Goal: Task Accomplishment & Management: Use online tool/utility

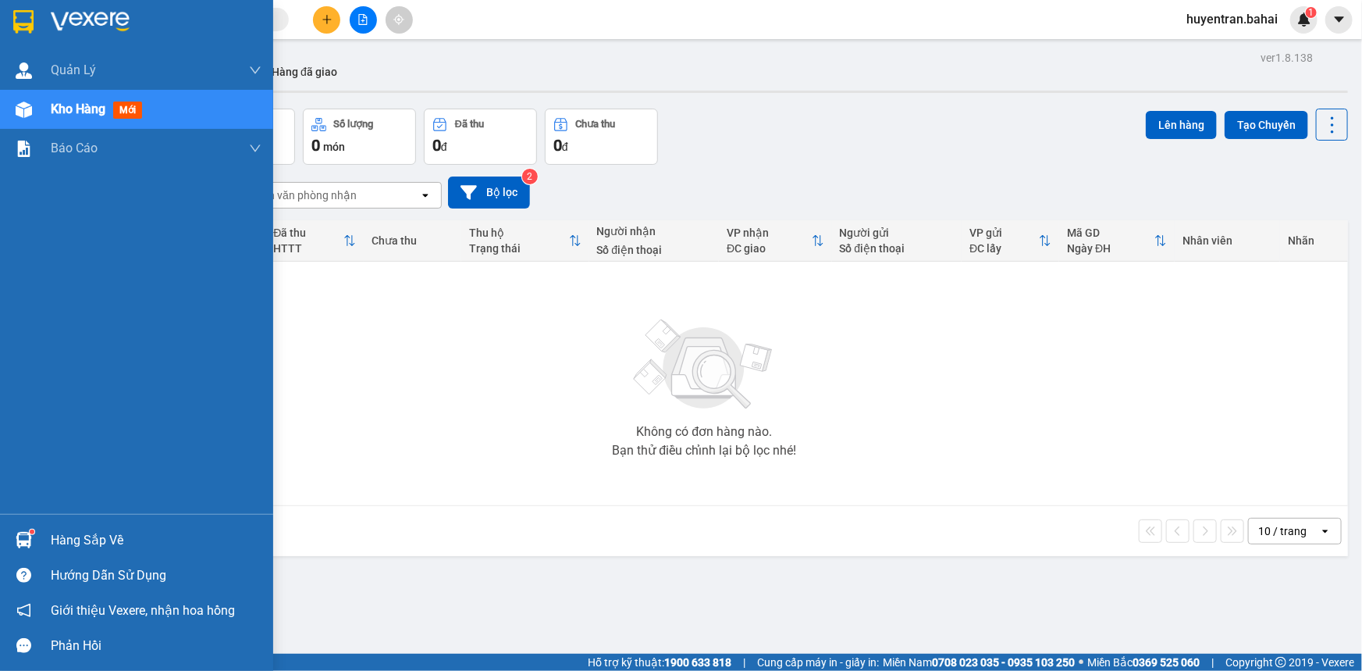
click at [100, 531] on div "Hàng sắp về" at bounding box center [156, 540] width 211 height 23
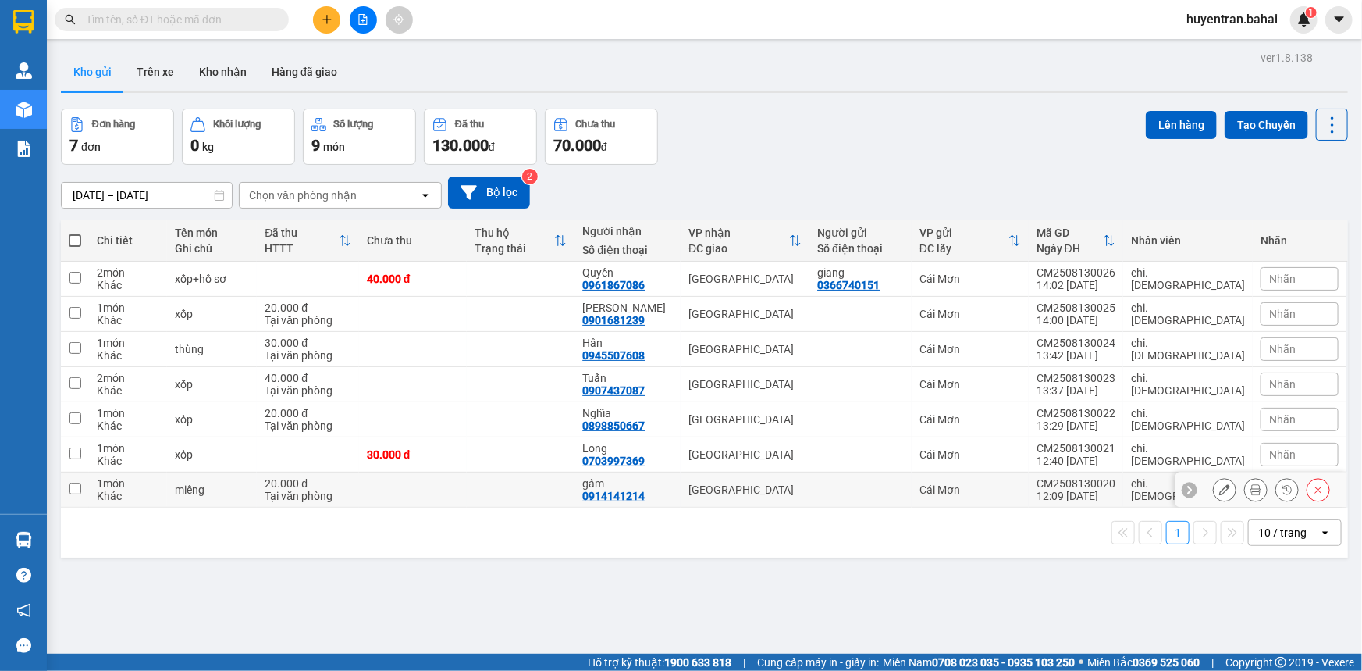
click at [75, 480] on td at bounding box center [75, 489] width 28 height 35
checkbox input "true"
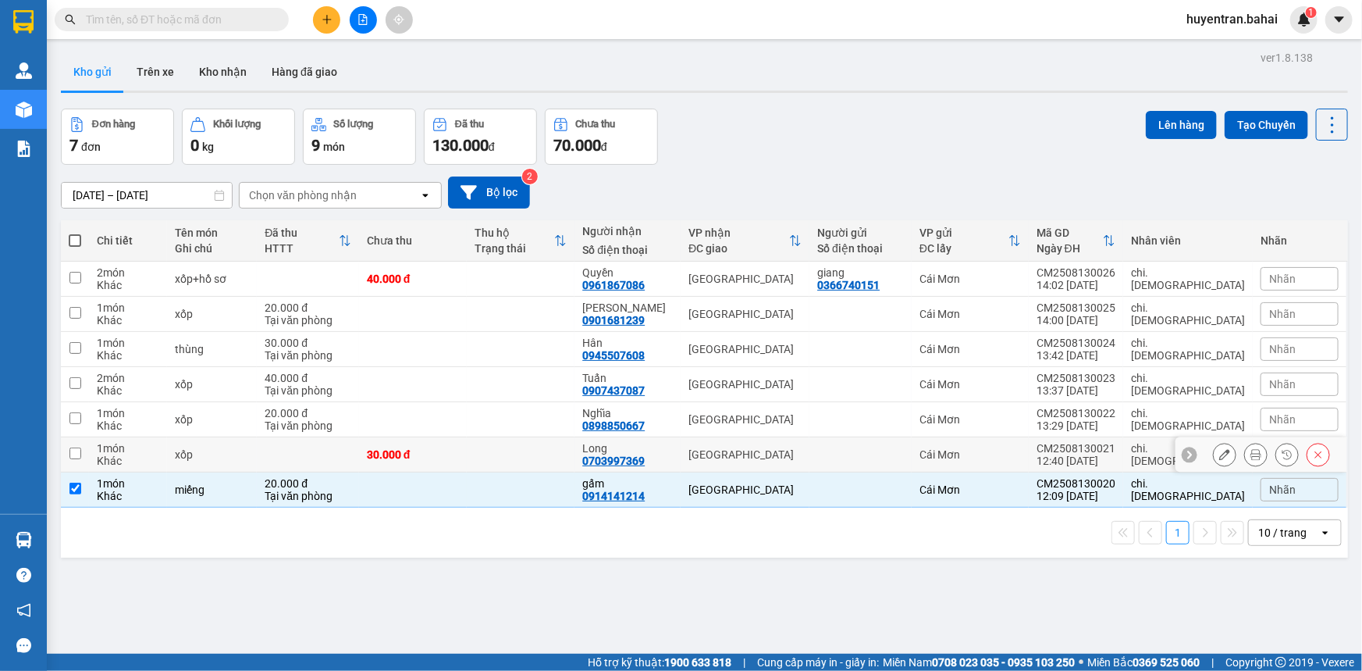
click at [73, 456] on input "checkbox" at bounding box center [75, 453] width 12 height 12
checkbox input "true"
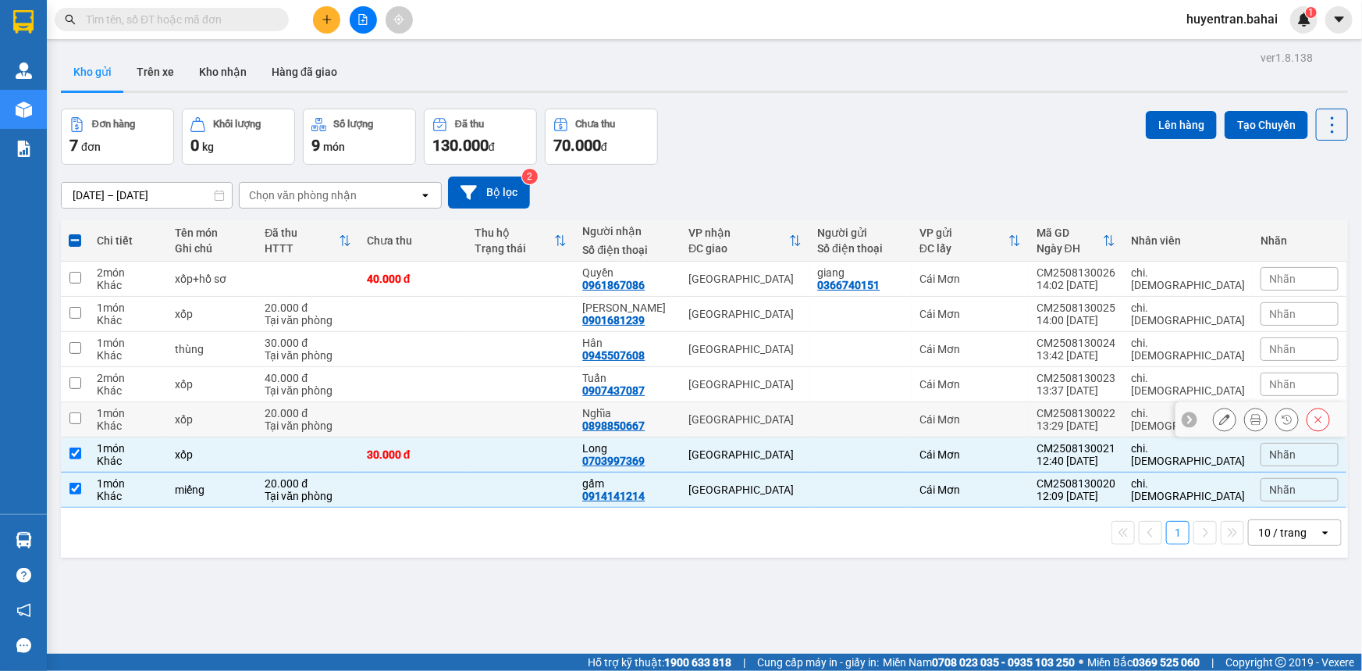
click at [80, 428] on td at bounding box center [75, 419] width 28 height 35
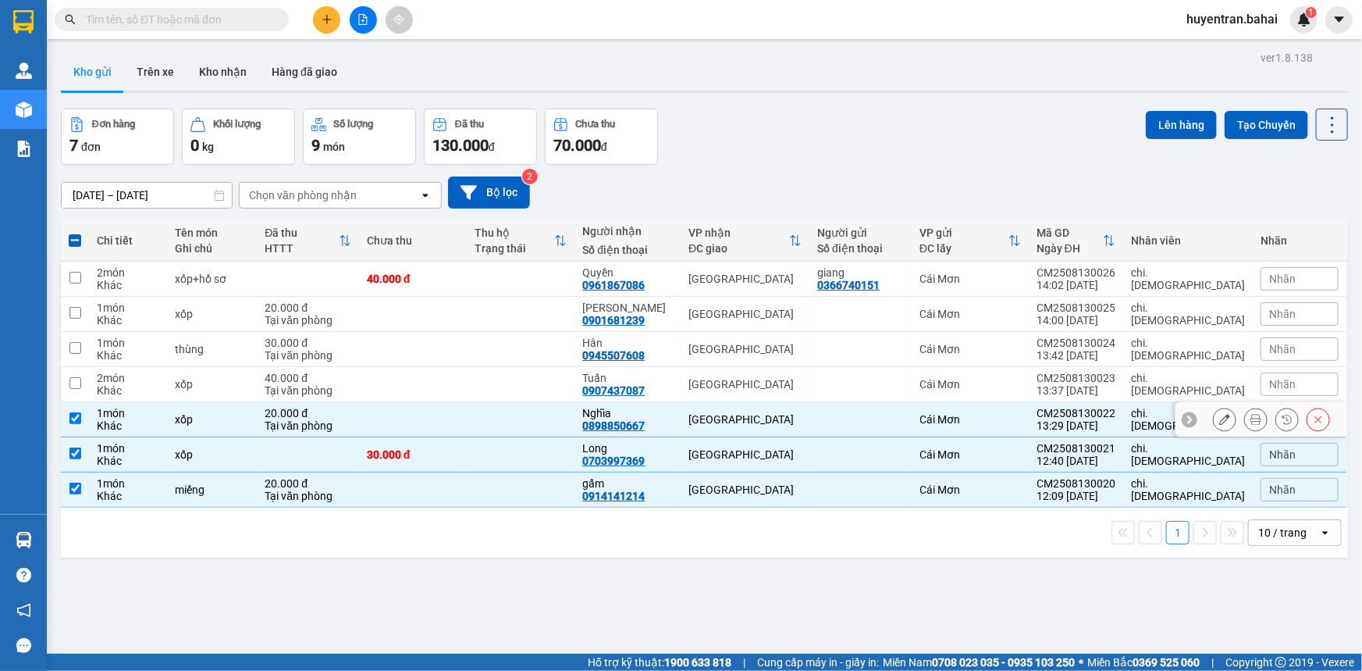
click at [95, 409] on td "1 món Khác" at bounding box center [128, 419] width 78 height 35
checkbox input "false"
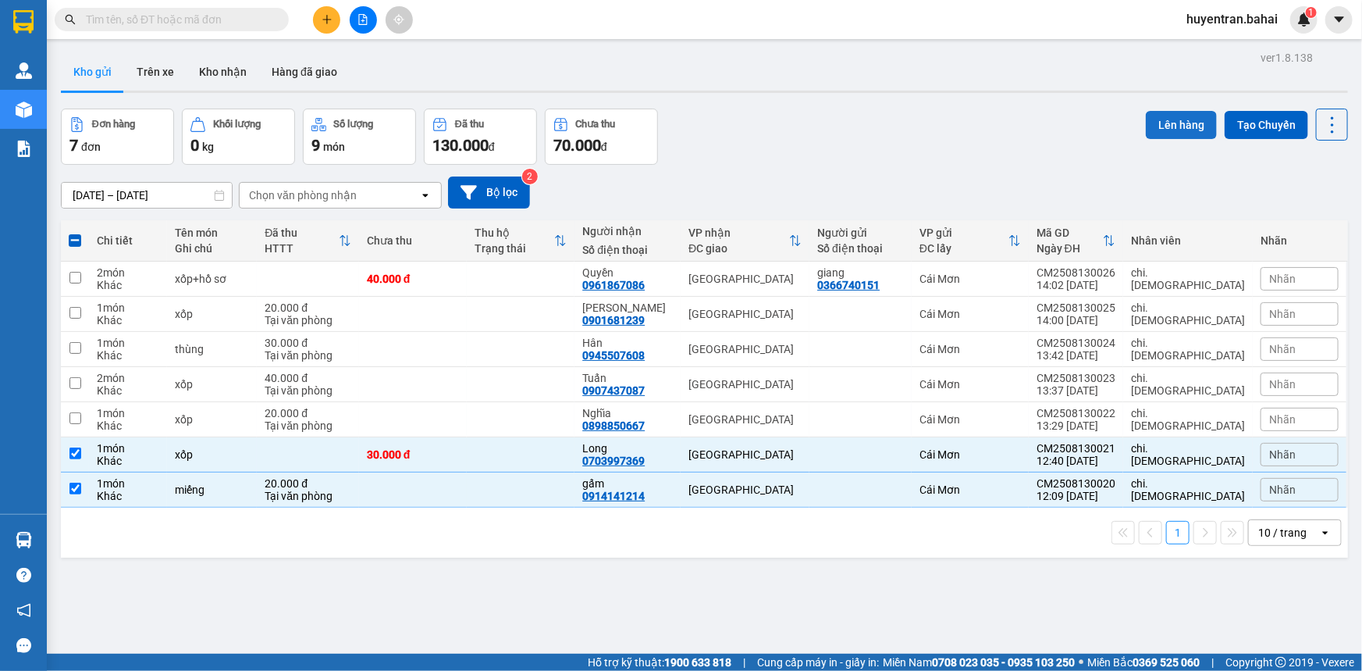
click at [1160, 115] on button "Lên hàng" at bounding box center [1181, 125] width 71 height 28
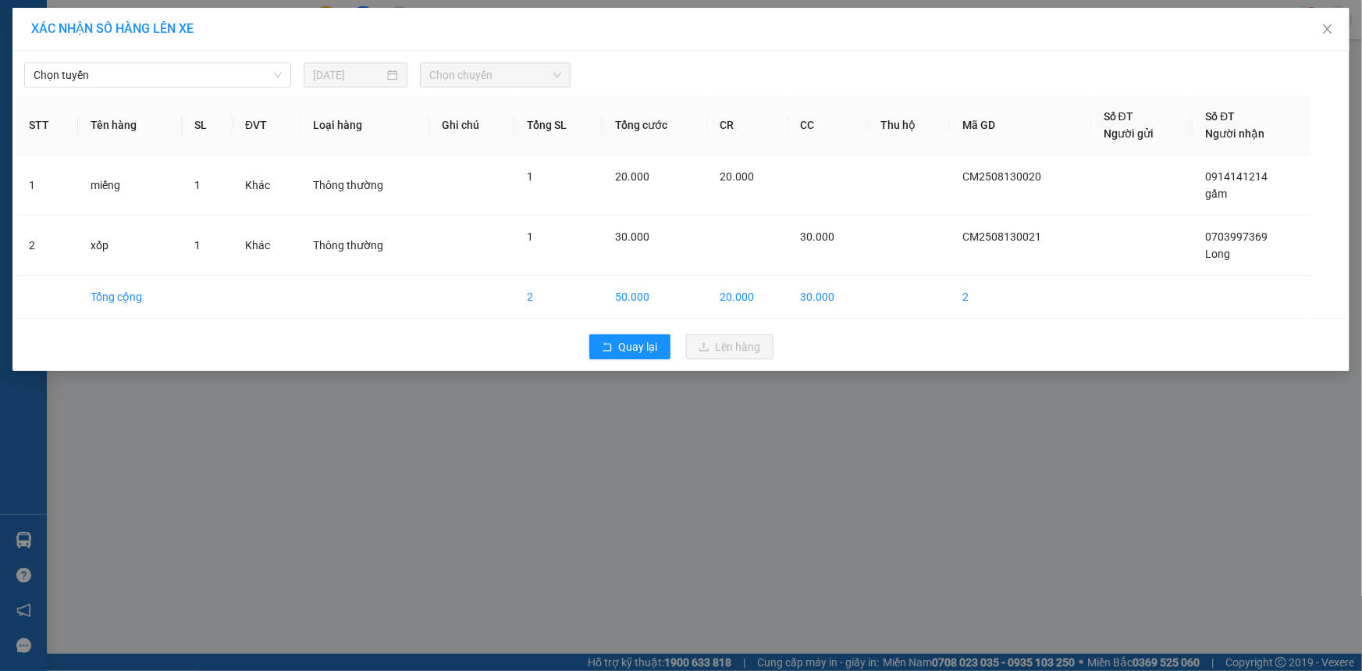
click at [183, 59] on div "Chọn tuyến 13/08/2025 Chọn chuyến" at bounding box center [681, 71] width 1330 height 33
click at [187, 79] on span "Chọn tuyến" at bounding box center [158, 74] width 248 height 23
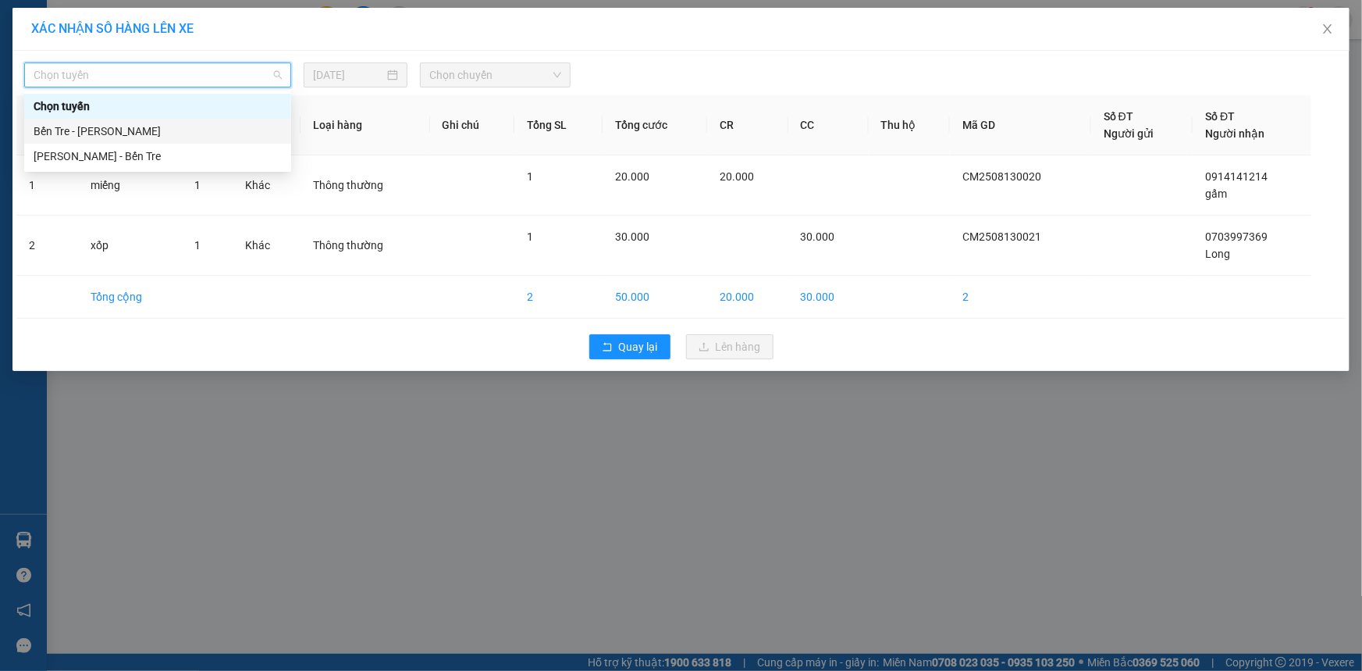
drag, startPoint x: 171, startPoint y: 129, endPoint x: 194, endPoint y: 123, distance: 23.3
click at [173, 129] on div "Bến Tre - Hồ Chí Minh" at bounding box center [158, 131] width 248 height 17
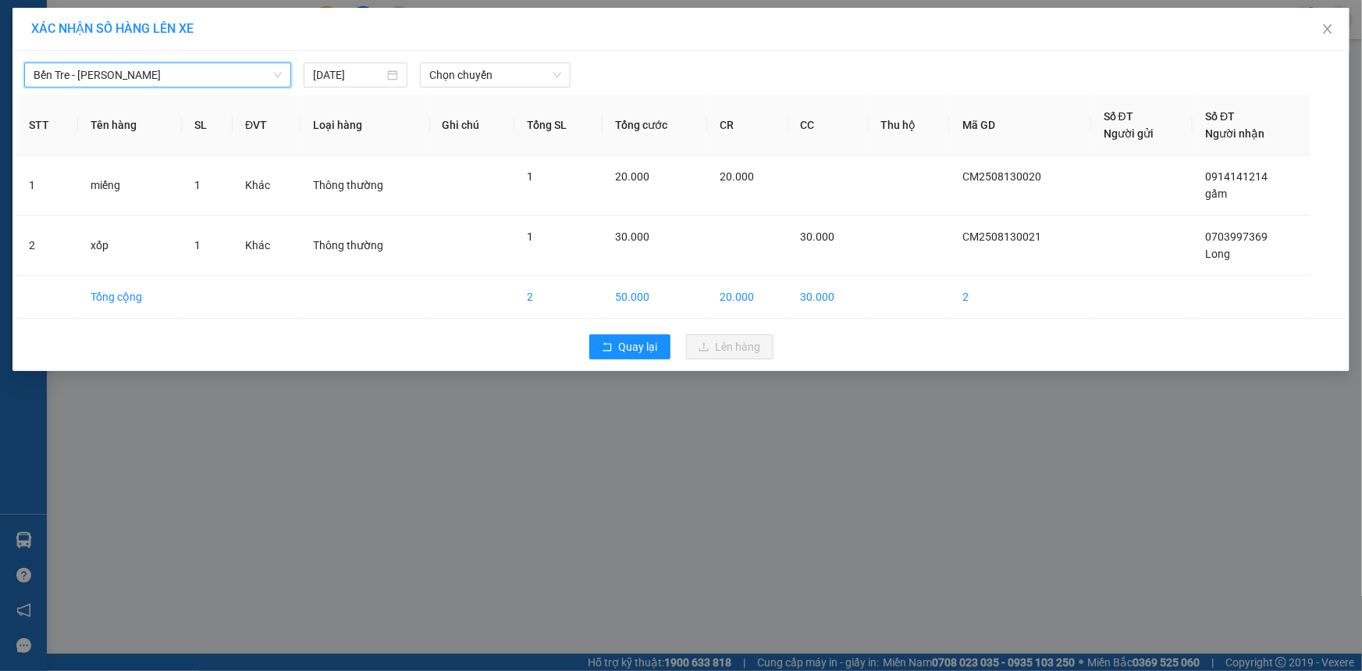
drag, startPoint x: 532, startPoint y: 78, endPoint x: 536, endPoint y: 88, distance: 11.2
click at [533, 78] on span "Chọn chuyến" at bounding box center [495, 74] width 132 height 23
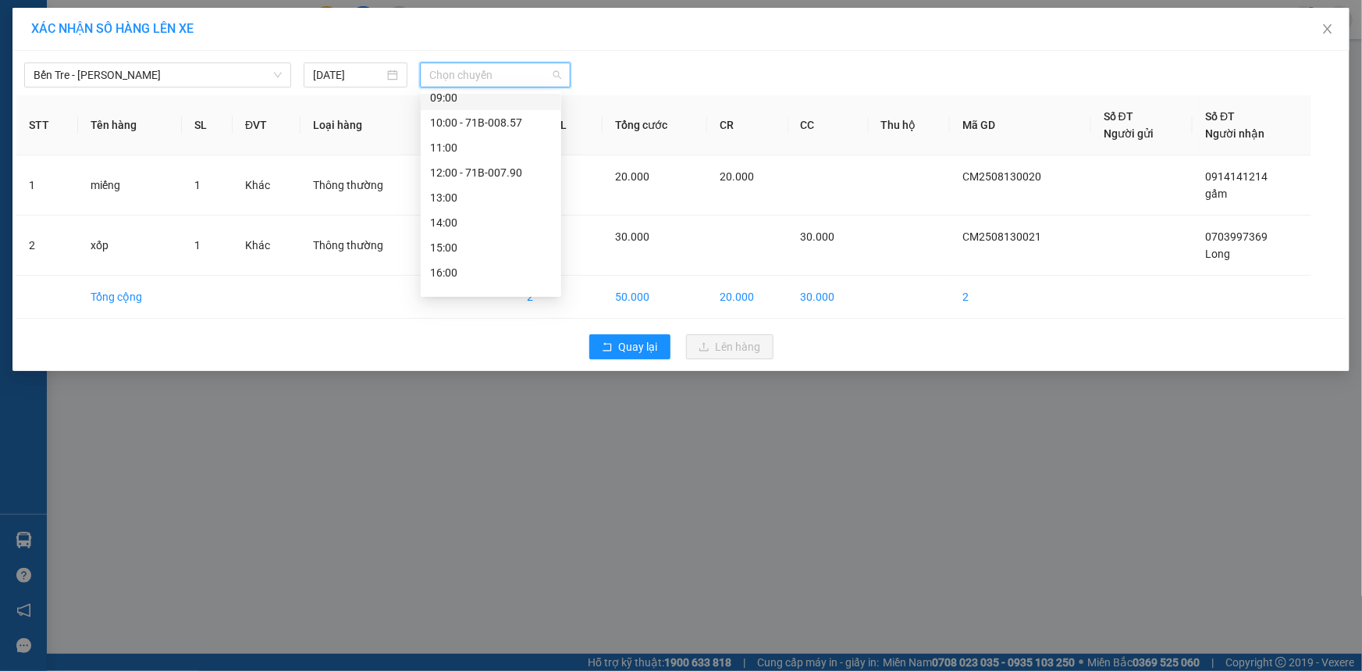
scroll to position [212, 0]
click at [458, 193] on div "13:00" at bounding box center [491, 193] width 122 height 17
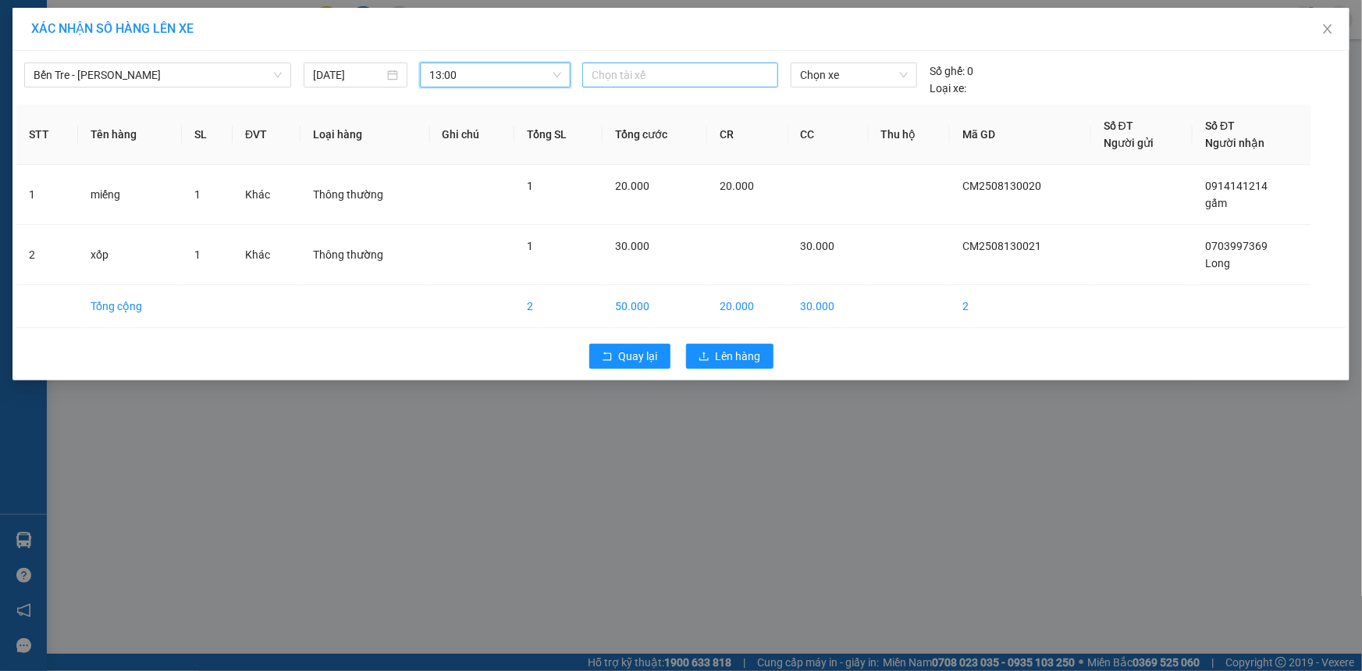
click at [733, 76] on div at bounding box center [680, 75] width 188 height 19
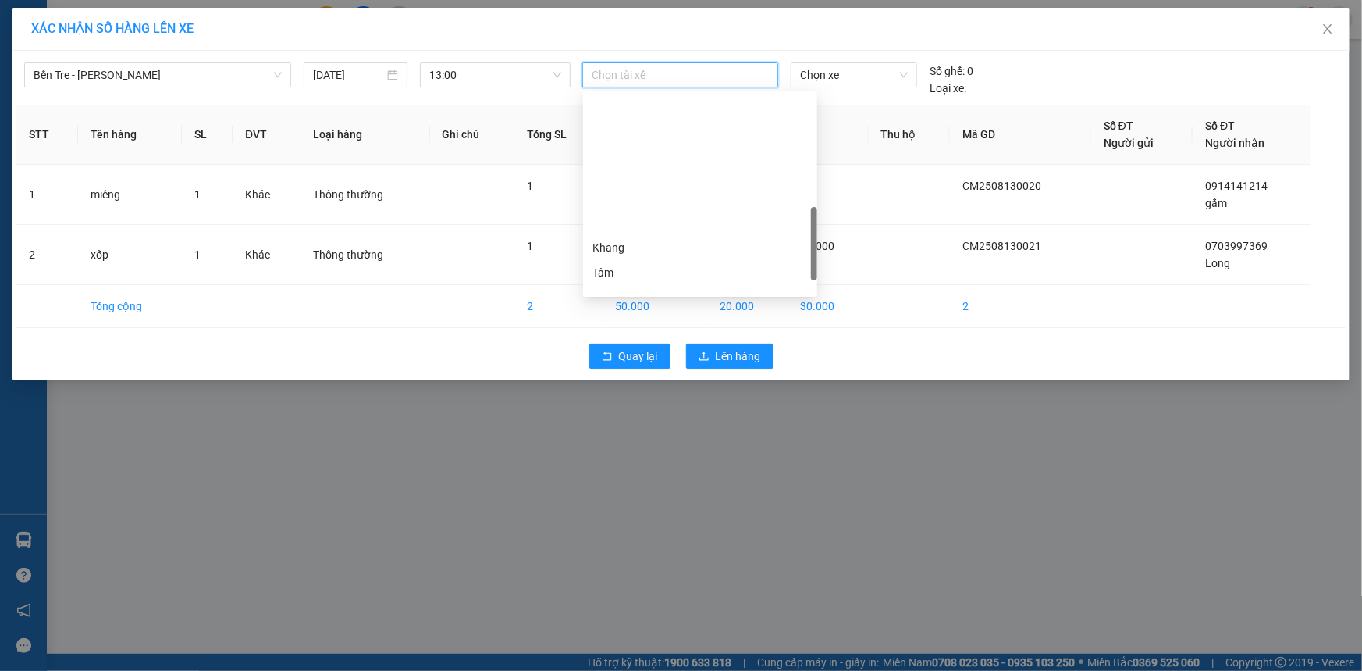
scroll to position [474, 0]
drag, startPoint x: 632, startPoint y: 283, endPoint x: 637, endPoint y: 274, distance: 10.8
click at [632, 283] on div "Duy Huỳnh" at bounding box center [700, 281] width 215 height 17
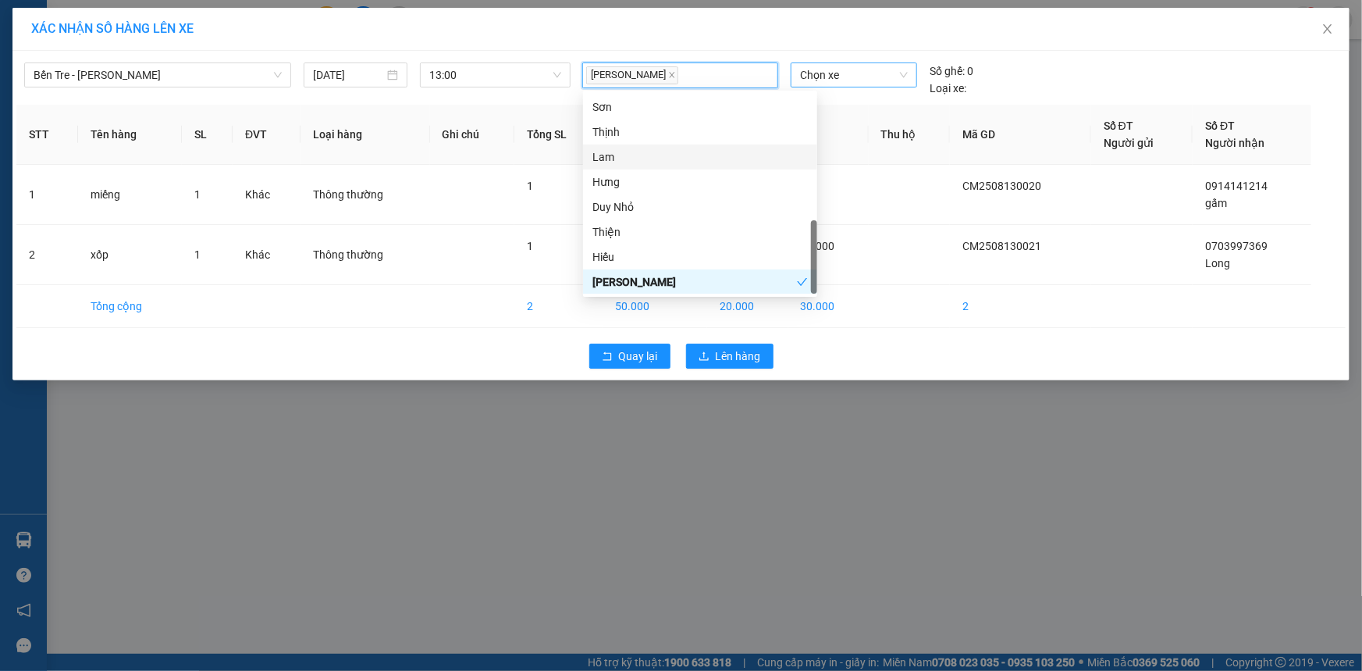
click at [867, 63] on span "Chọn xe" at bounding box center [854, 74] width 108 height 23
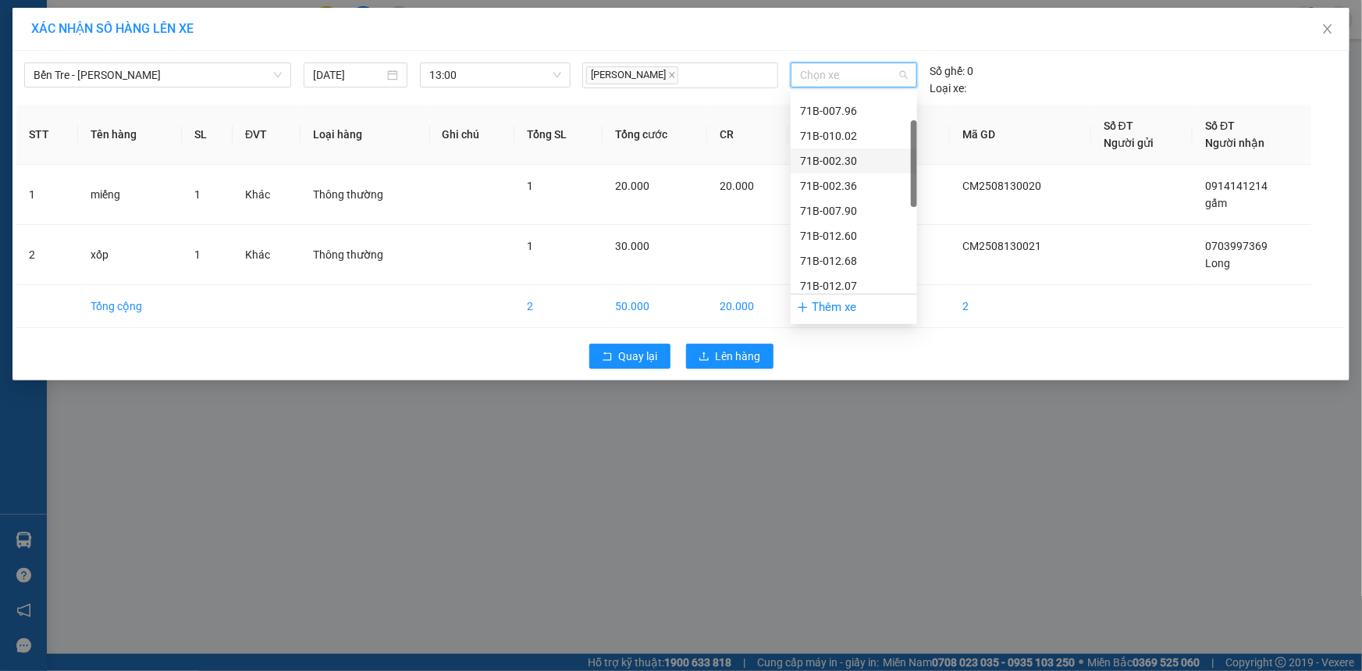
scroll to position [141, 0]
click at [861, 177] on div "71B-012.68" at bounding box center [854, 189] width 126 height 25
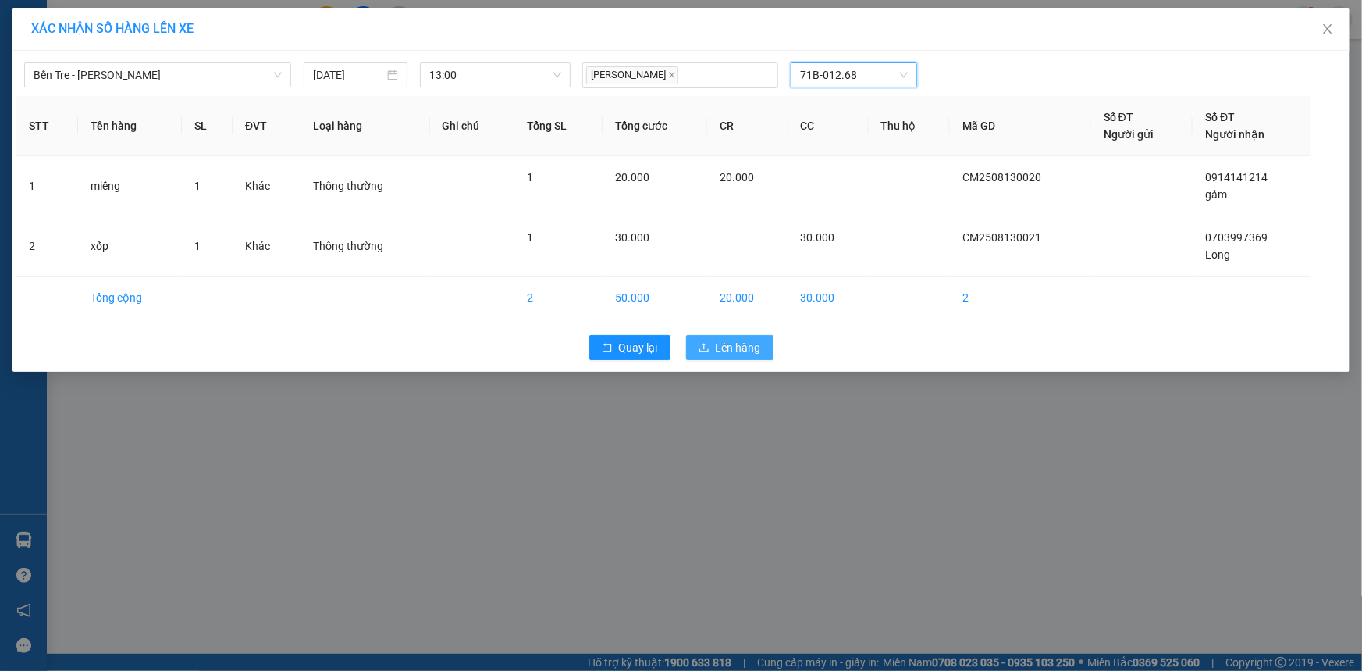
click at [742, 351] on span "Lên hàng" at bounding box center [738, 347] width 45 height 17
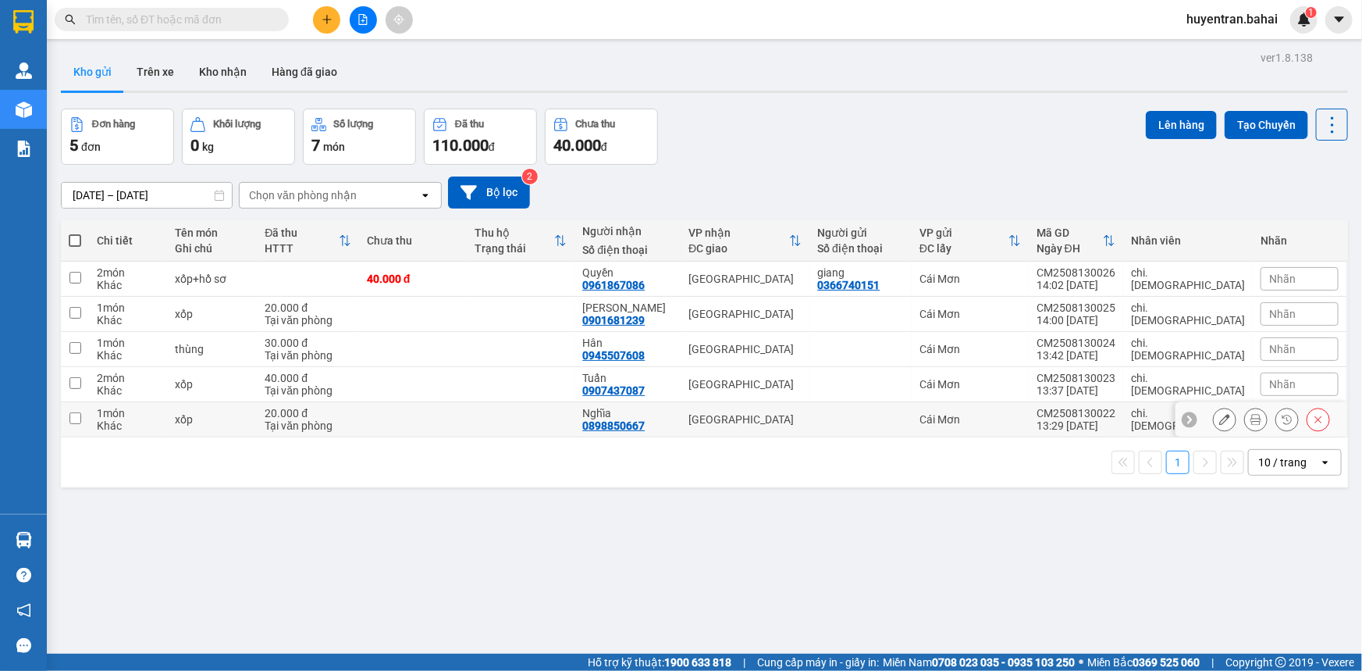
drag, startPoint x: 98, startPoint y: 408, endPoint x: 81, endPoint y: 381, distance: 32.3
click at [98, 407] on div "1 món" at bounding box center [128, 413] width 62 height 12
checkbox input "true"
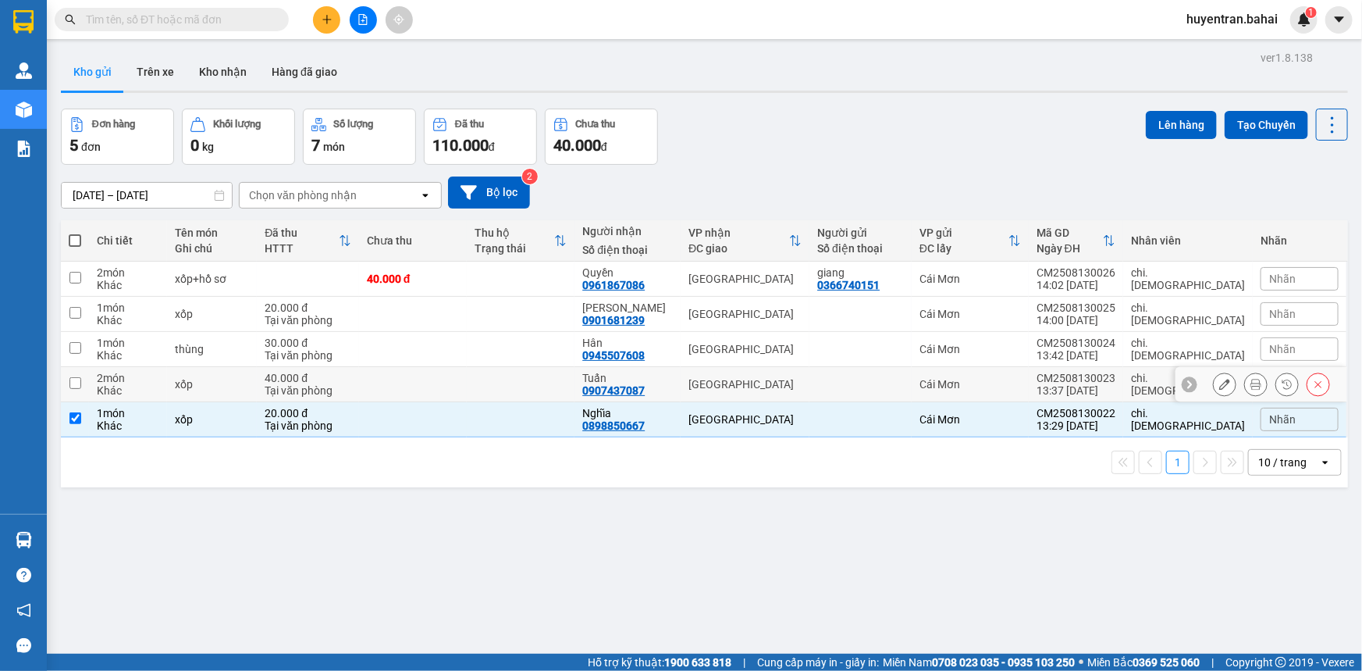
drag, startPoint x: 82, startPoint y: 378, endPoint x: 83, endPoint y: 351, distance: 27.3
click at [83, 376] on td at bounding box center [75, 384] width 28 height 35
checkbox input "true"
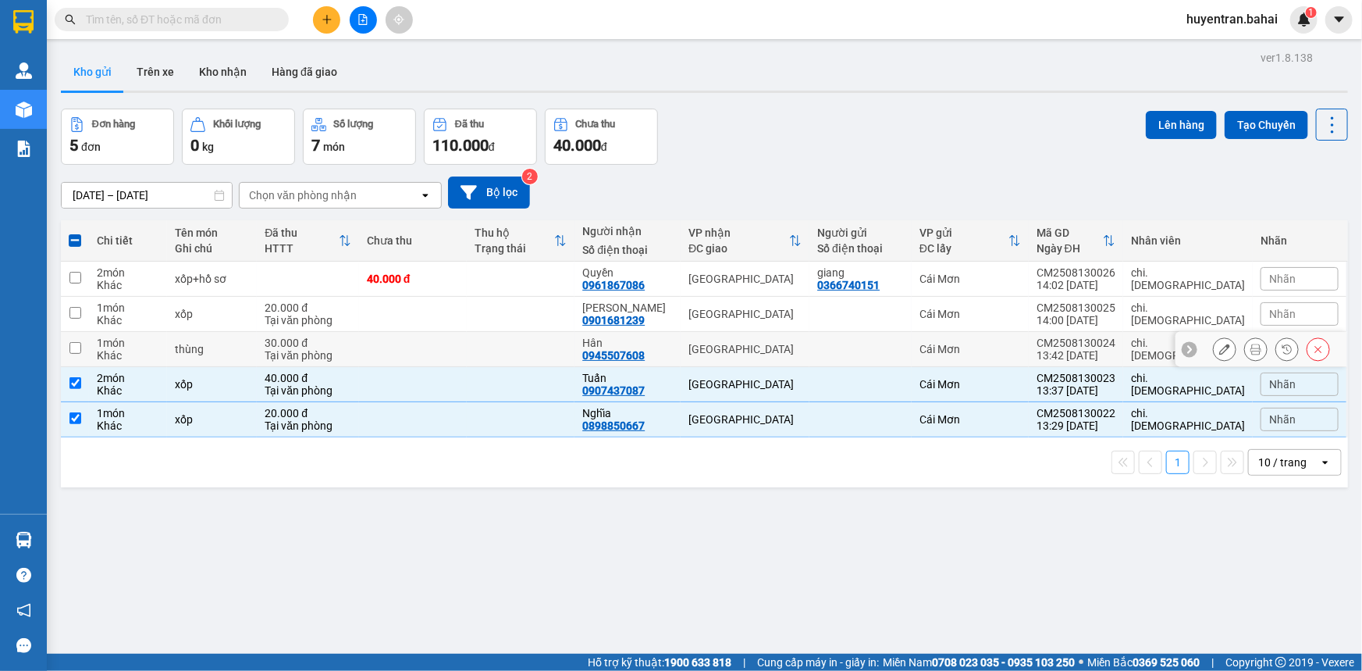
click at [85, 347] on td at bounding box center [75, 349] width 28 height 35
checkbox input "true"
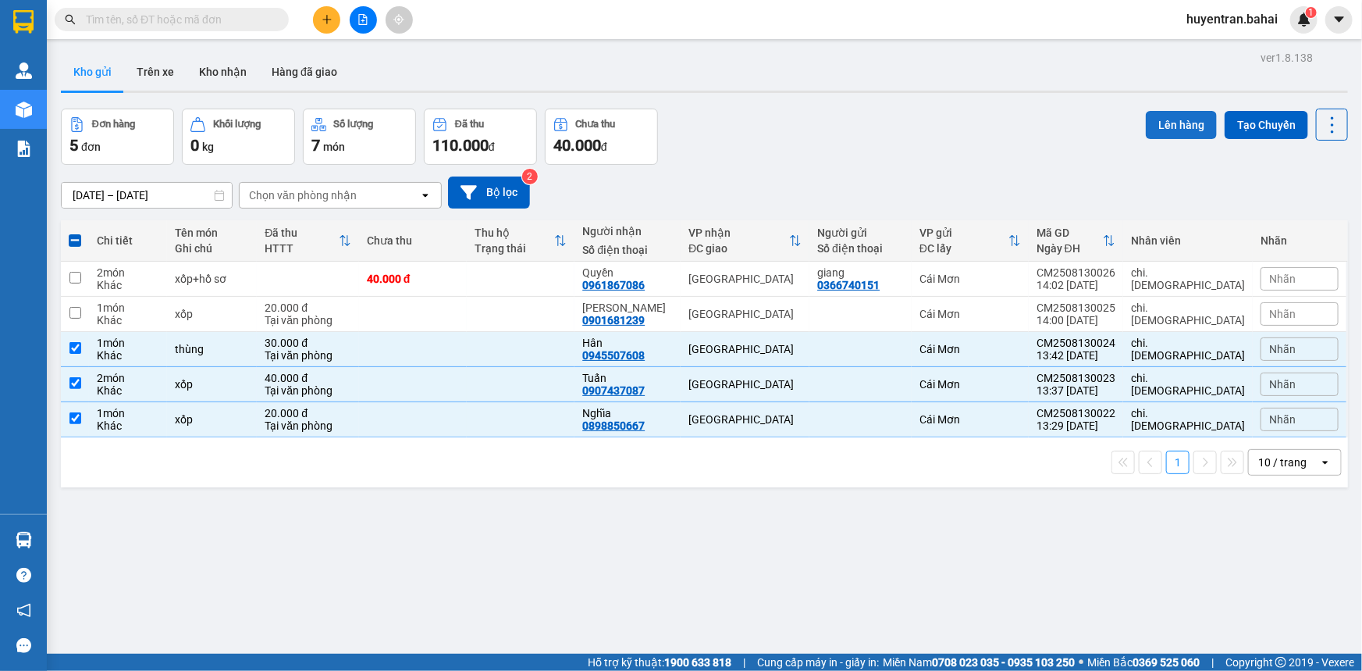
click at [1171, 121] on button "Lên hàng" at bounding box center [1181, 125] width 71 height 28
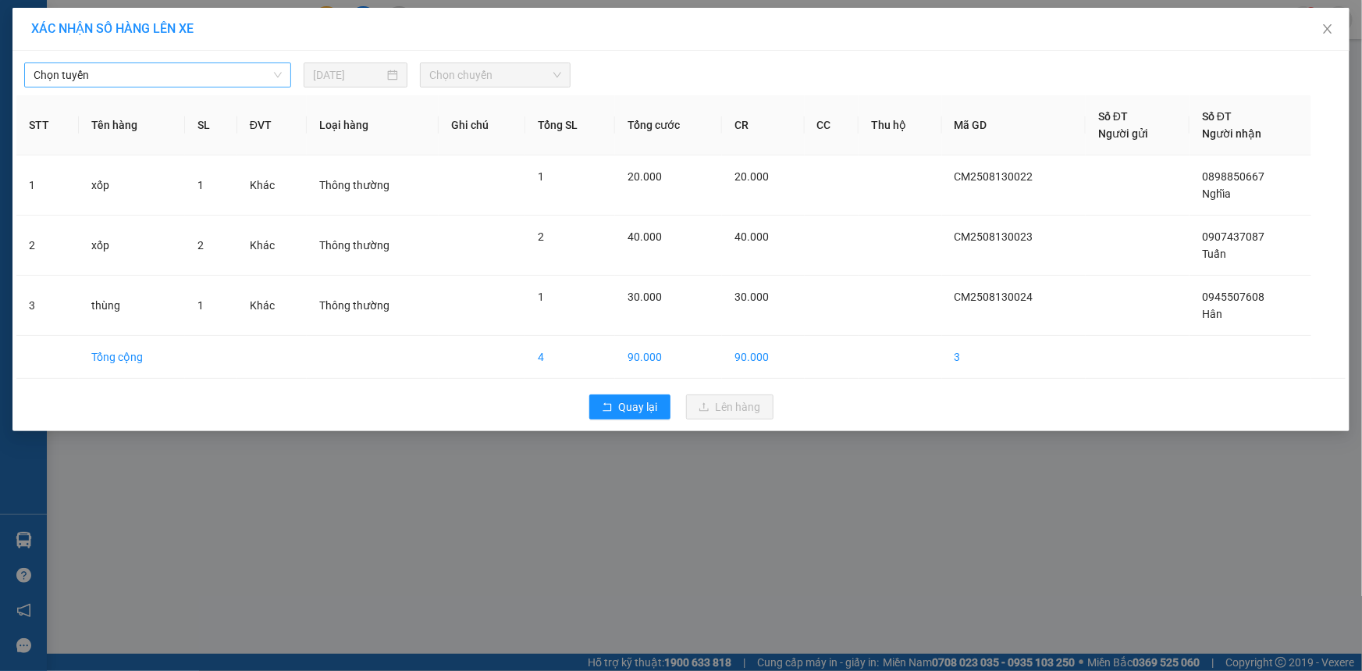
click at [247, 70] on span "Chọn tuyến" at bounding box center [158, 74] width 248 height 23
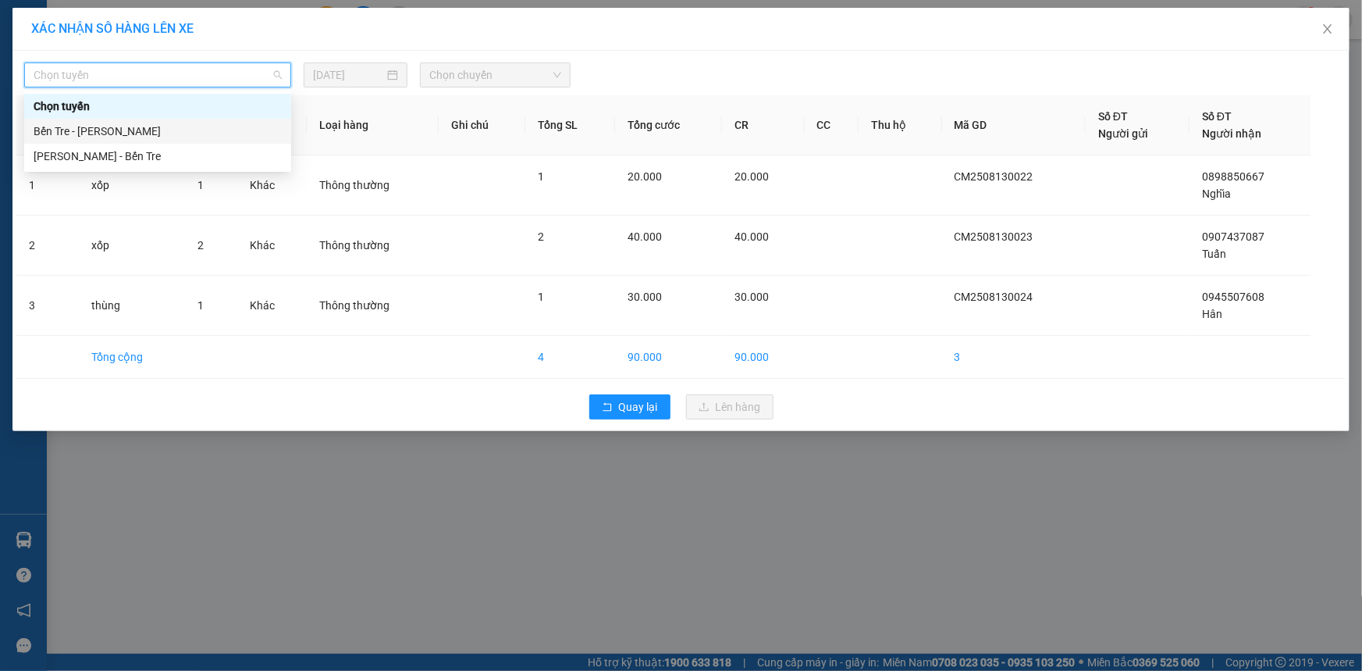
click at [212, 132] on div "Bến Tre - Hồ Chí Minh" at bounding box center [158, 131] width 248 height 17
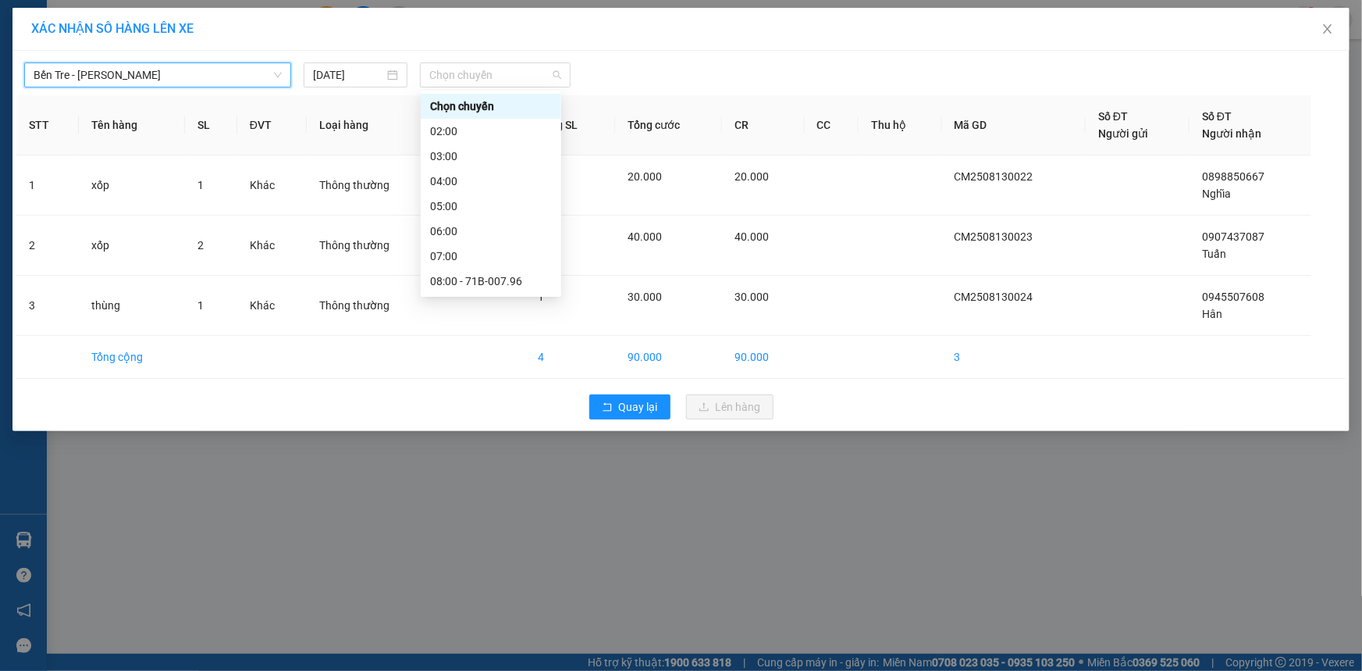
drag, startPoint x: 500, startPoint y: 72, endPoint x: 539, endPoint y: 119, distance: 61.6
click at [501, 72] on span "Chọn chuyến" at bounding box center [495, 74] width 132 height 23
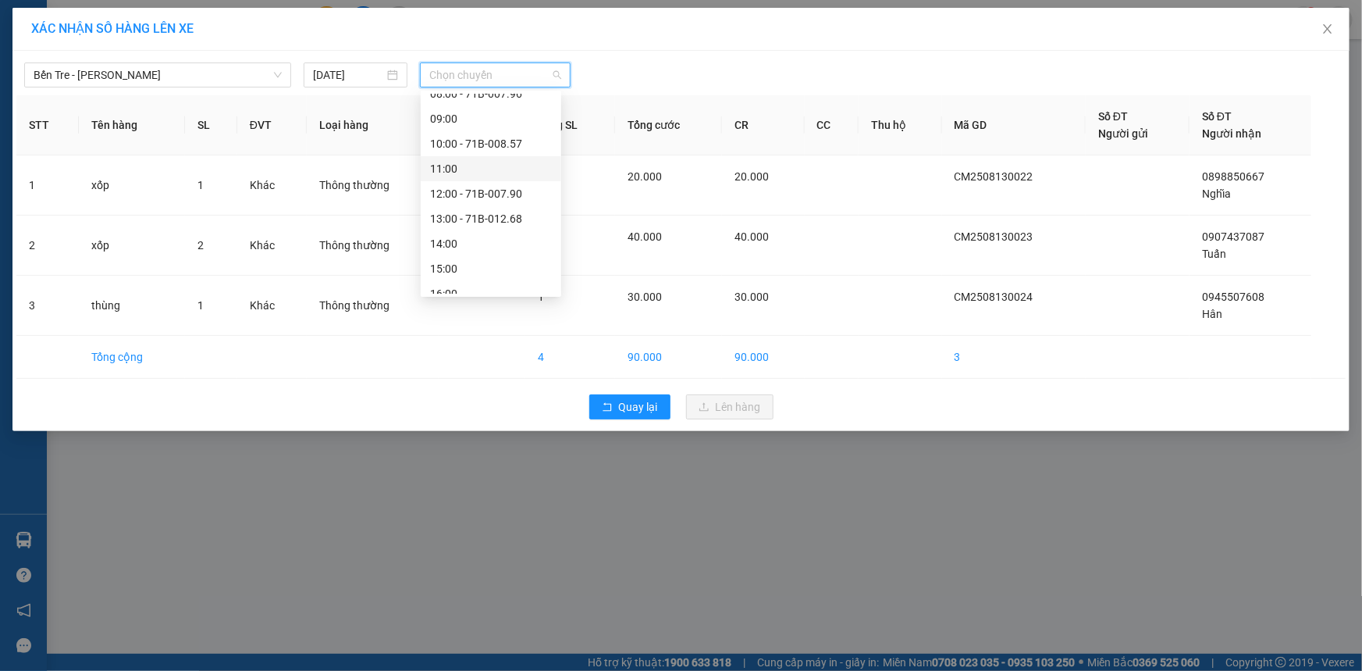
scroll to position [212, 0]
click at [484, 213] on div "14:00" at bounding box center [491, 218] width 122 height 17
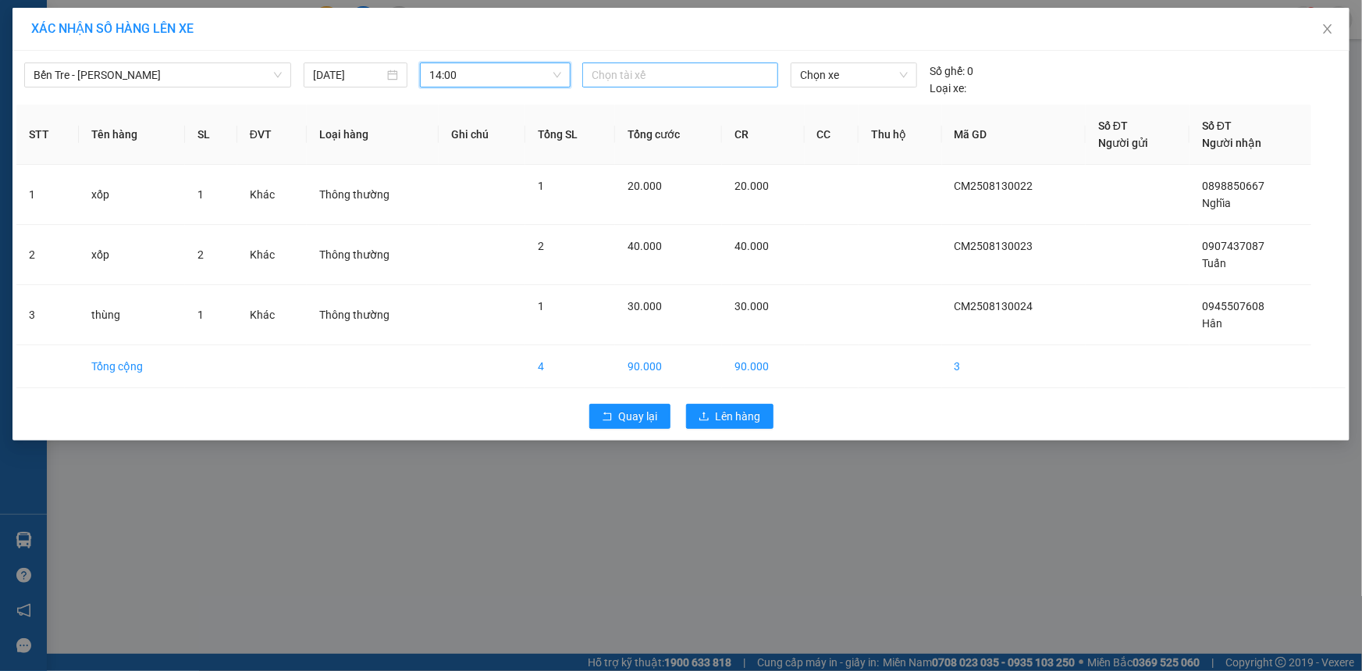
click at [740, 78] on div at bounding box center [680, 75] width 188 height 19
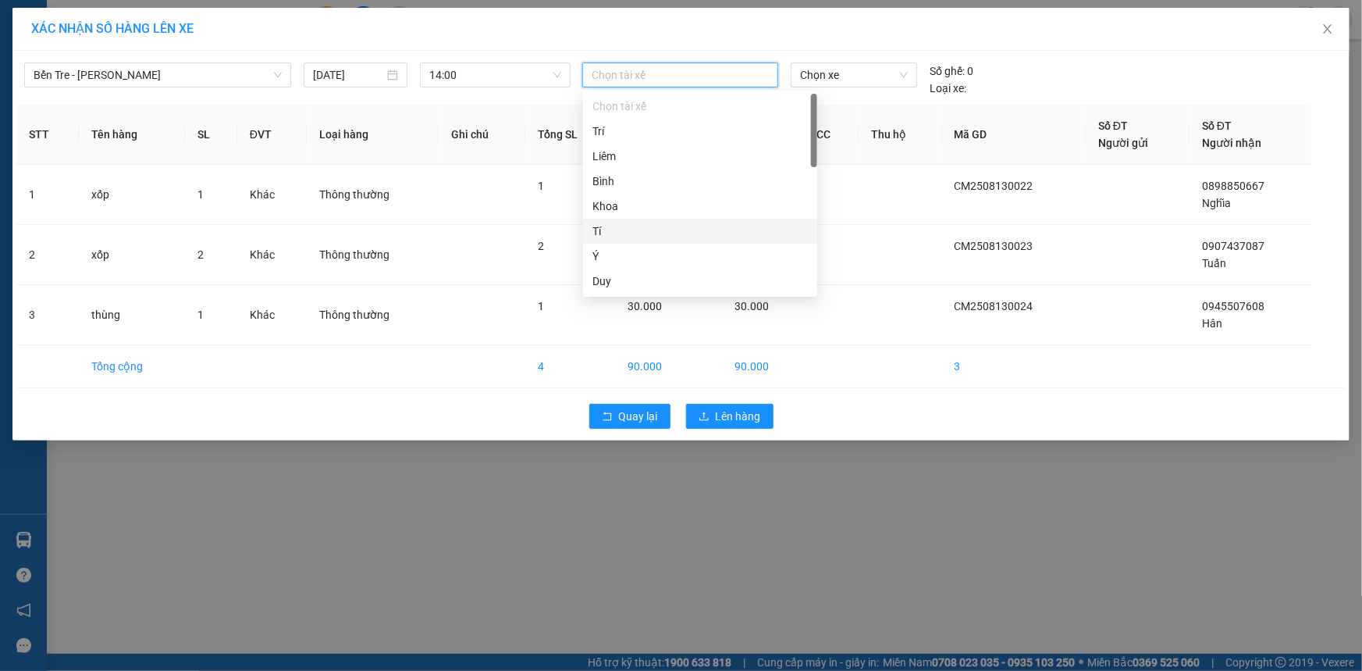
click at [662, 230] on div "Tí" at bounding box center [700, 231] width 215 height 17
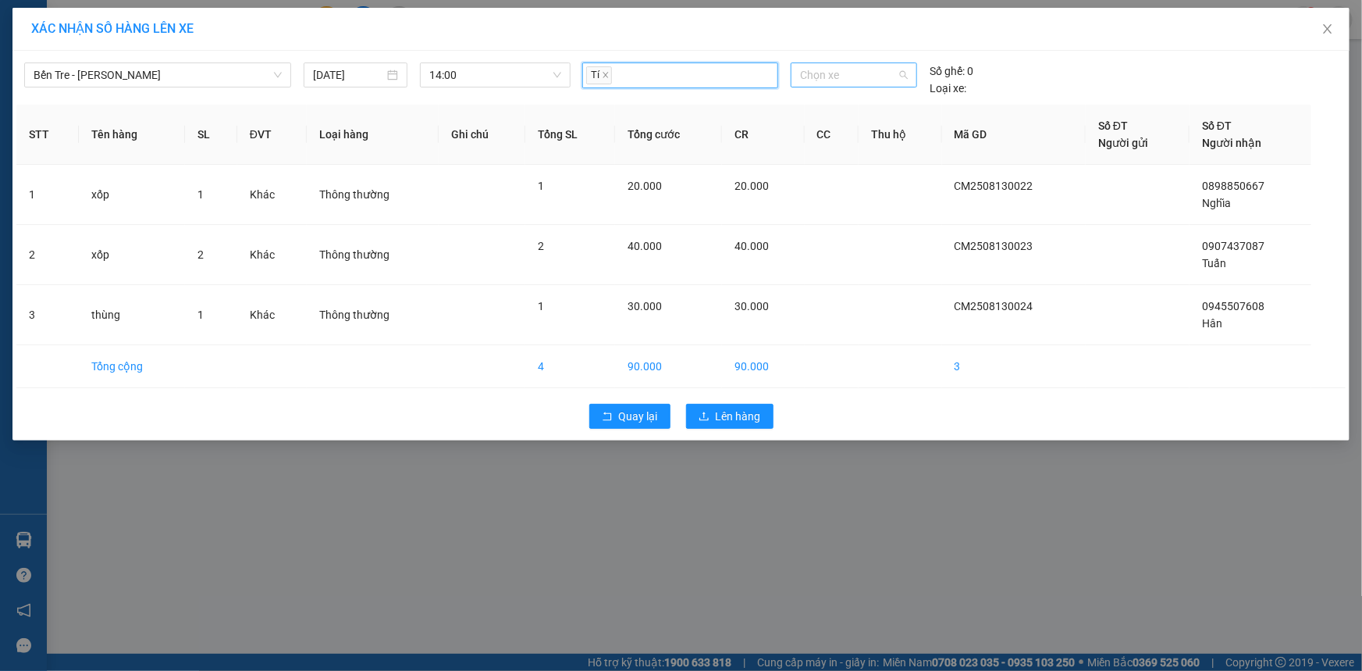
click at [864, 73] on span "Chọn xe" at bounding box center [854, 74] width 108 height 23
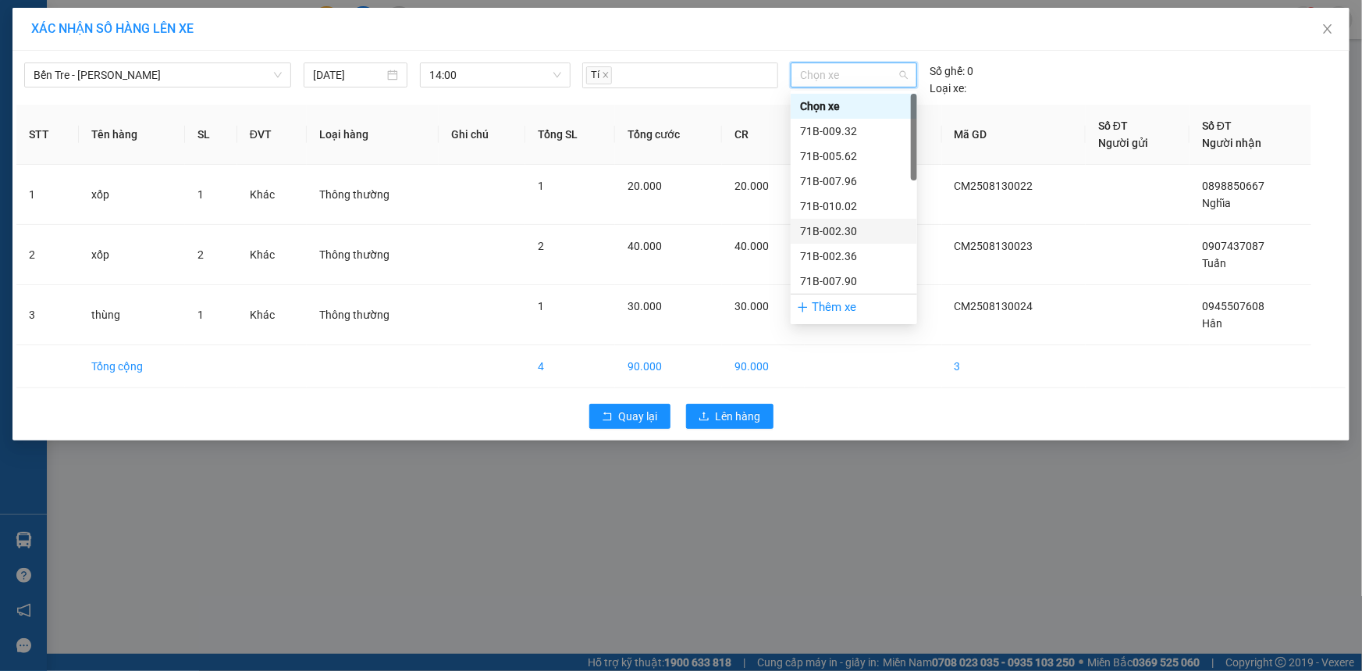
click at [859, 229] on div "71B-002.30" at bounding box center [854, 231] width 108 height 17
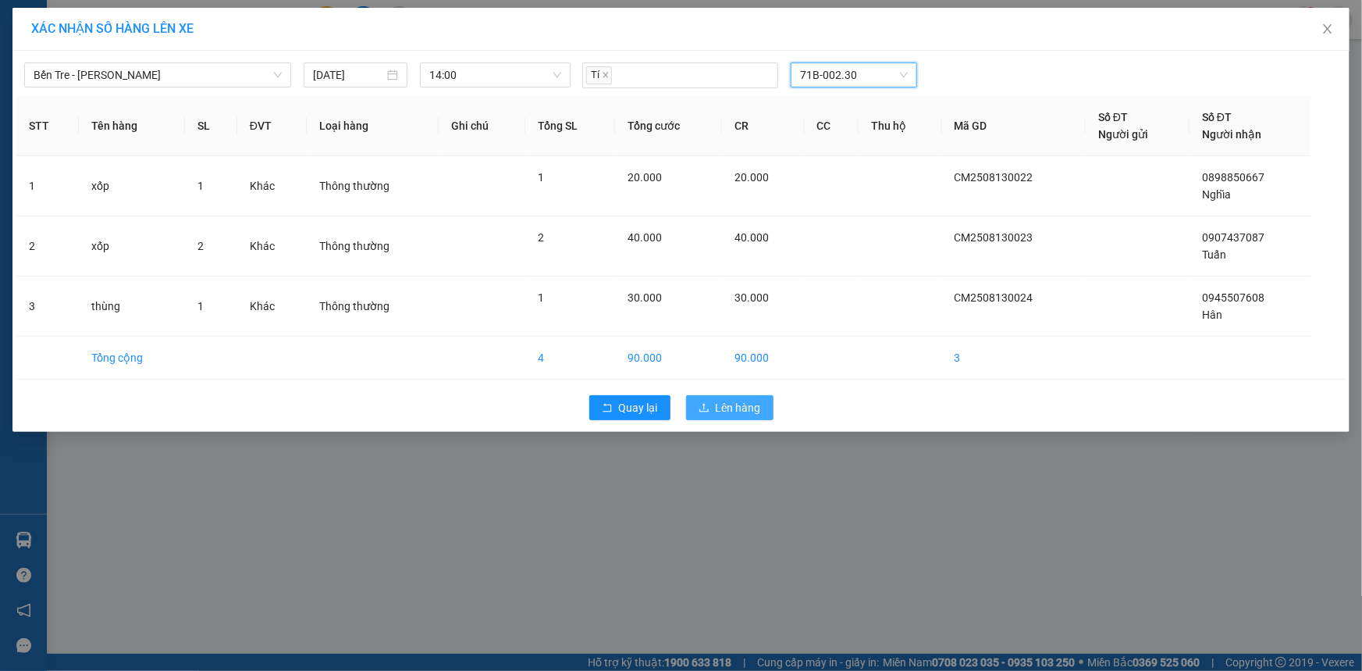
click at [738, 405] on span "Lên hàng" at bounding box center [738, 407] width 45 height 17
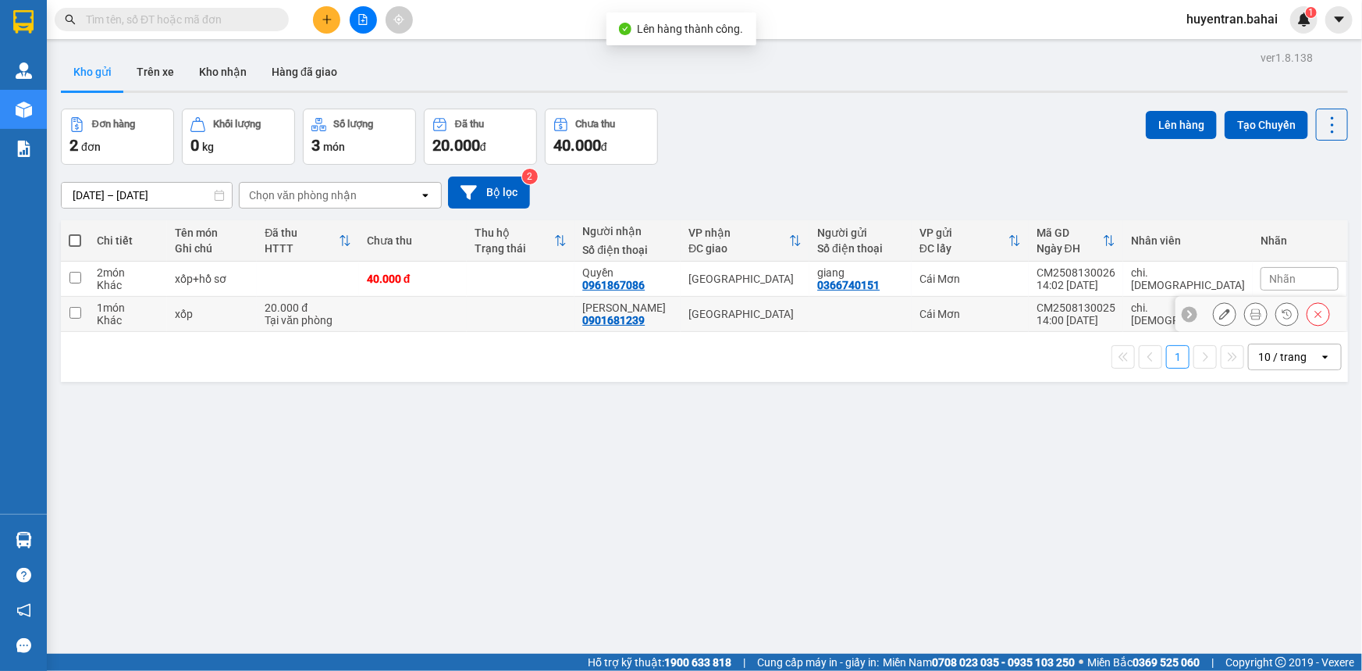
click at [72, 304] on td at bounding box center [75, 314] width 28 height 35
checkbox input "true"
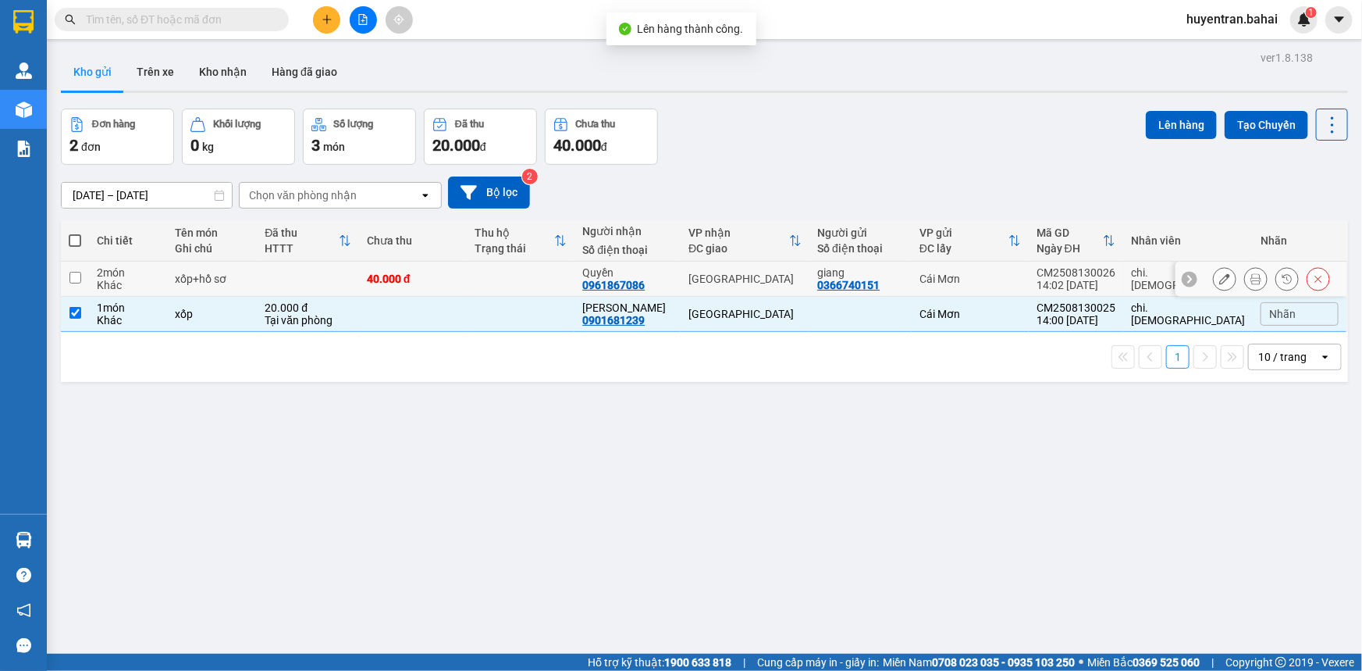
drag, startPoint x: 78, startPoint y: 281, endPoint x: 523, endPoint y: 151, distance: 463.7
click at [80, 281] on td at bounding box center [75, 279] width 28 height 35
checkbox input "true"
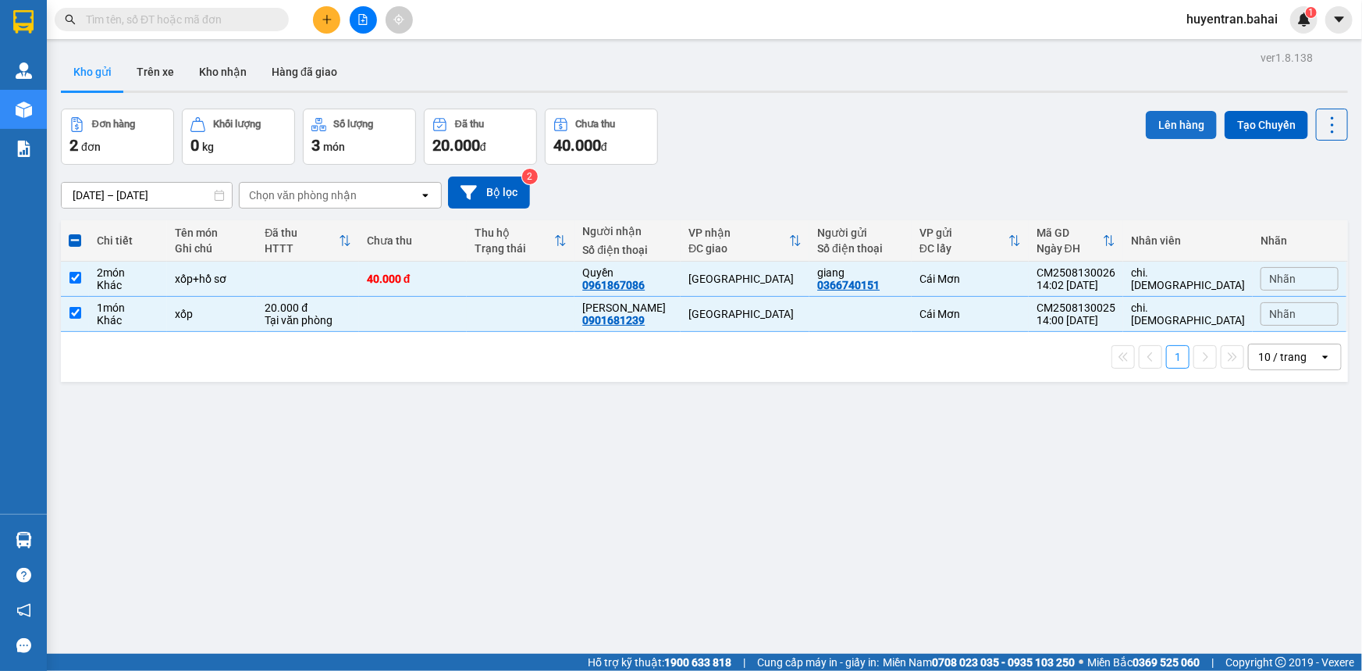
click at [1166, 120] on button "Lên hàng" at bounding box center [1181, 125] width 71 height 28
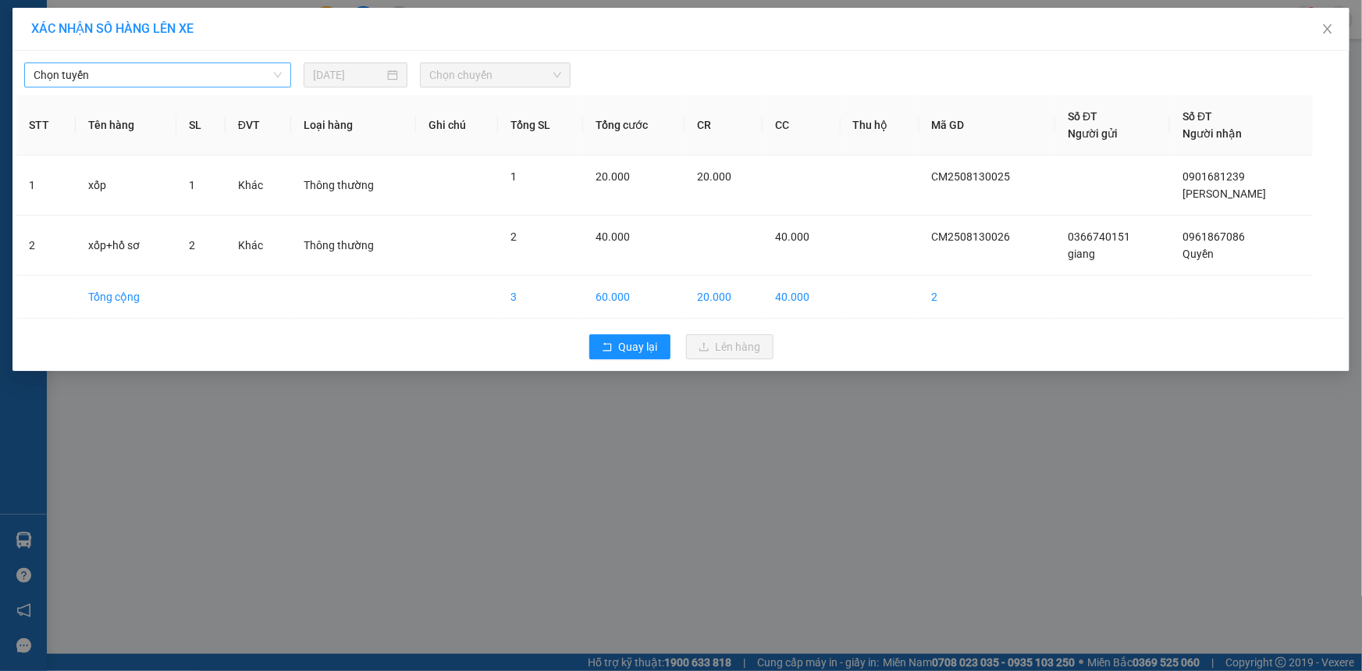
click at [222, 71] on span "Chọn tuyến" at bounding box center [158, 74] width 248 height 23
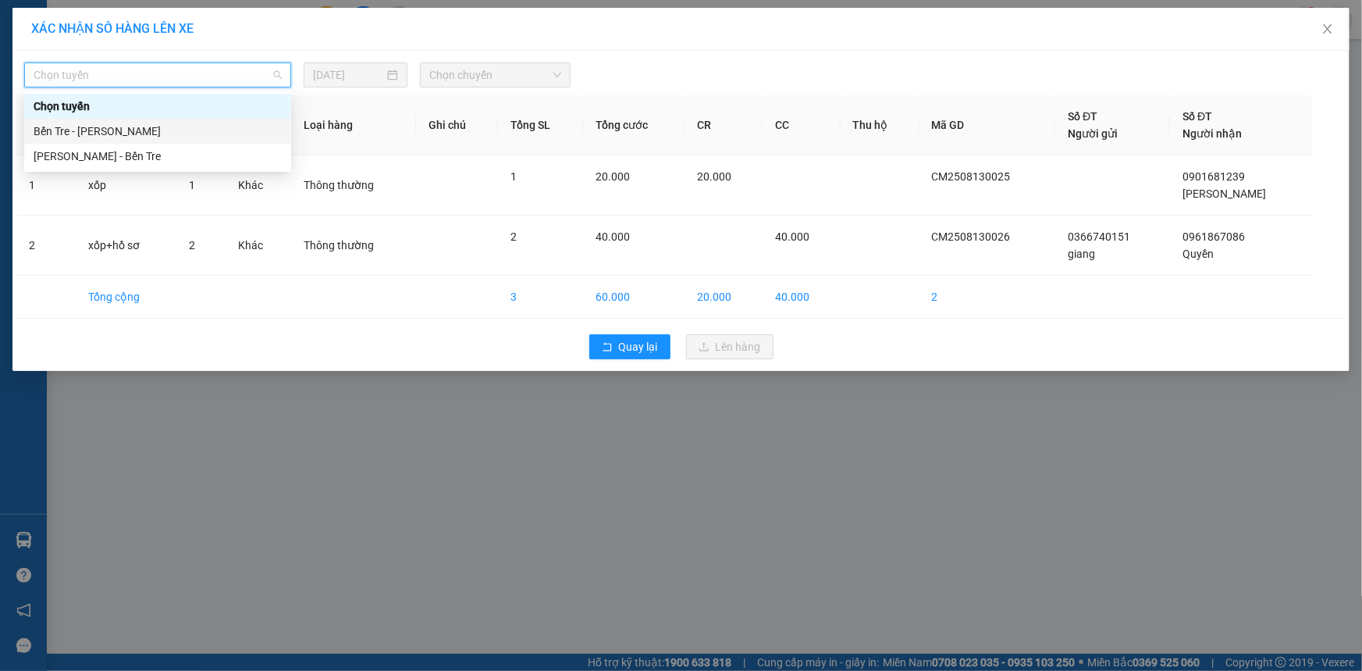
click at [202, 133] on div "Bến Tre - Hồ Chí Minh" at bounding box center [158, 131] width 248 height 17
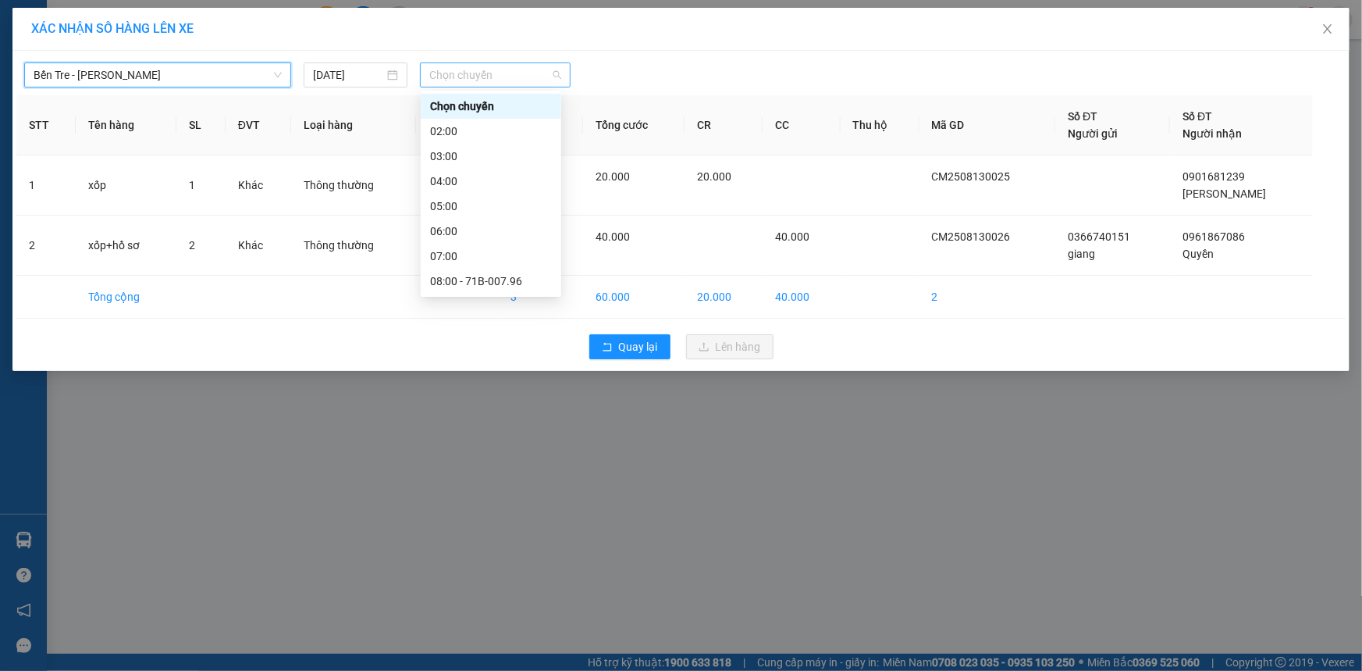
click at [505, 77] on span "Chọn chuyến" at bounding box center [495, 74] width 132 height 23
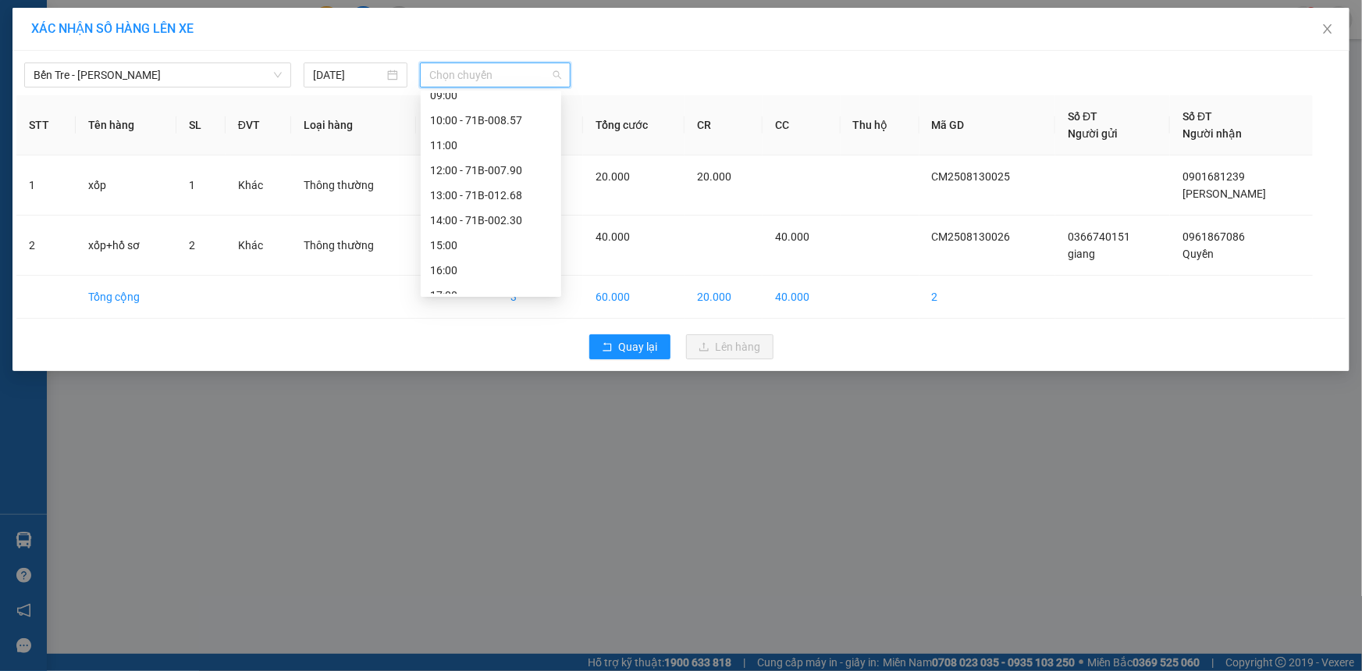
scroll to position [224, 0]
click at [483, 220] on div "15:00" at bounding box center [491, 231] width 141 height 25
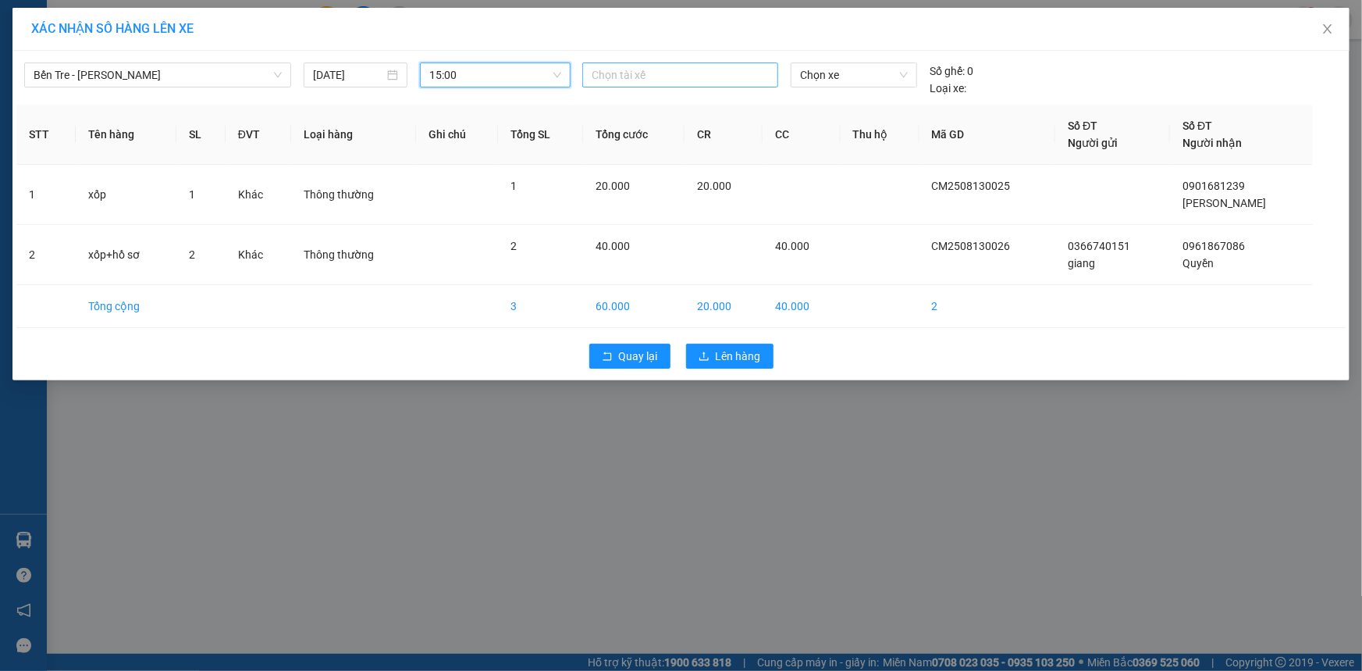
click at [704, 78] on div at bounding box center [680, 75] width 188 height 19
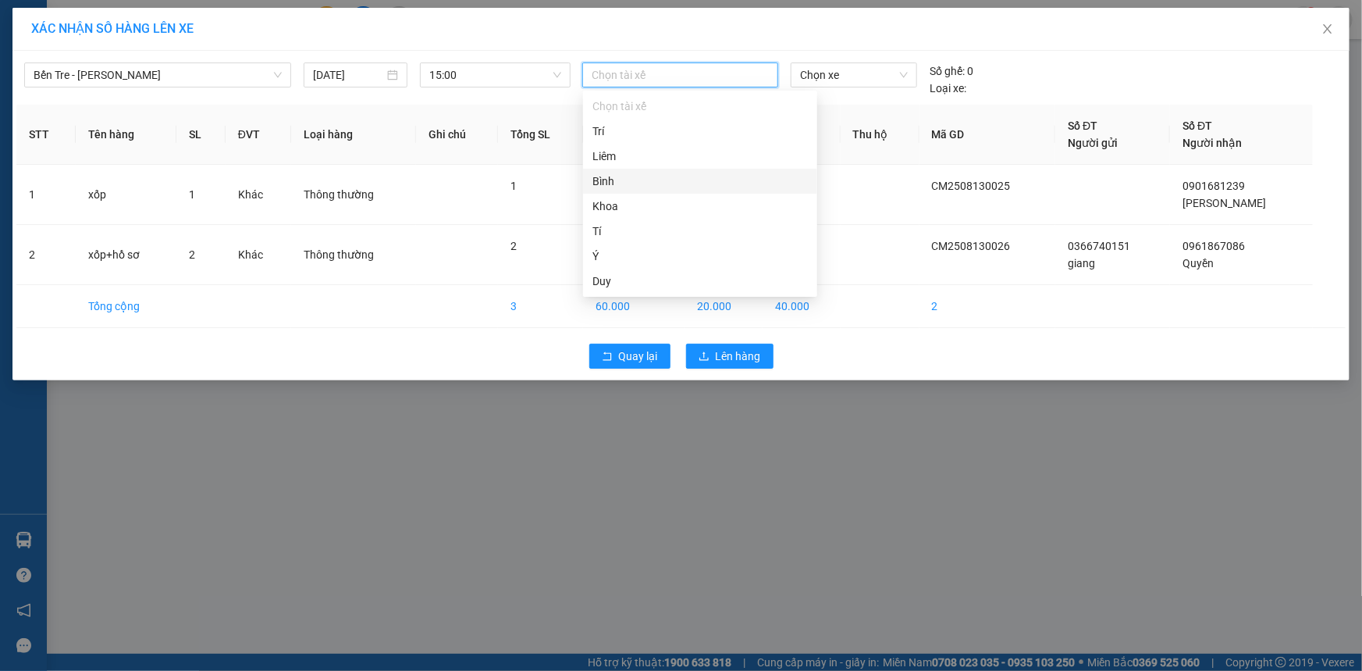
scroll to position [70, 0]
click at [635, 211] on div "Duy" at bounding box center [700, 210] width 215 height 17
drag, startPoint x: 844, startPoint y: 74, endPoint x: 906, endPoint y: 122, distance: 77.9
click at [846, 74] on span "Chọn xe" at bounding box center [854, 74] width 108 height 23
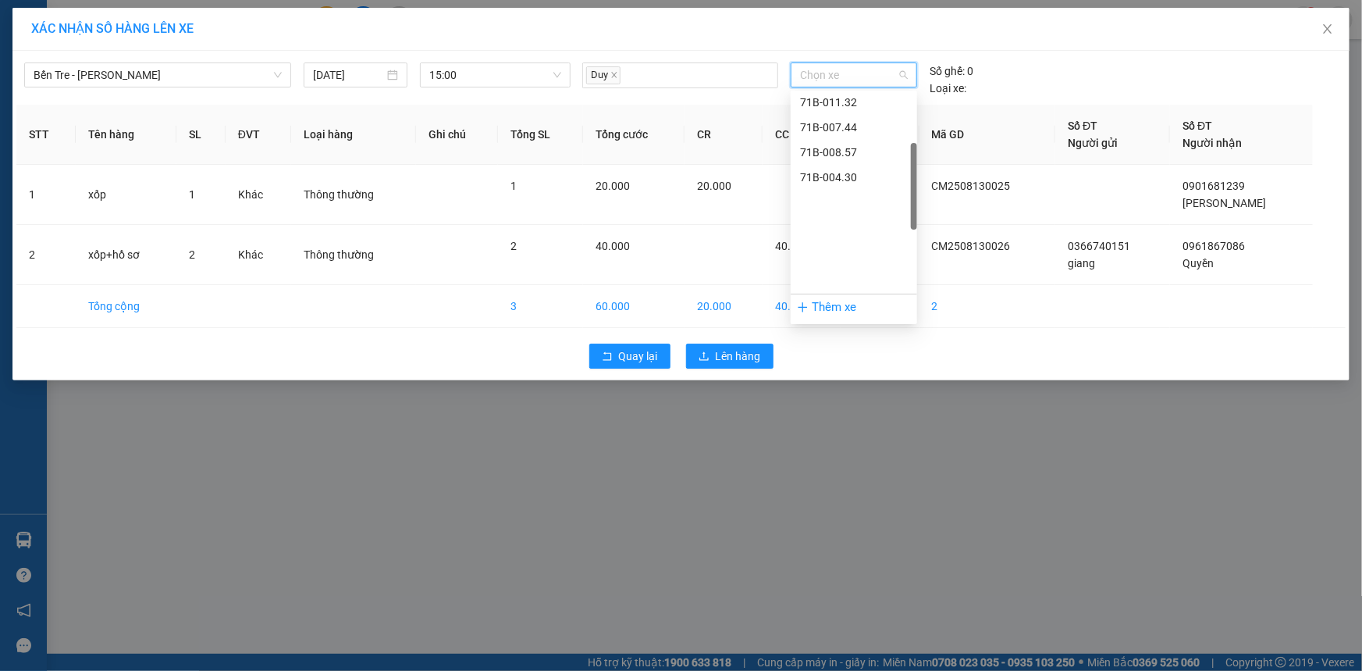
scroll to position [162, 0]
click at [857, 148] on div "71B-012.60" at bounding box center [854, 144] width 108 height 17
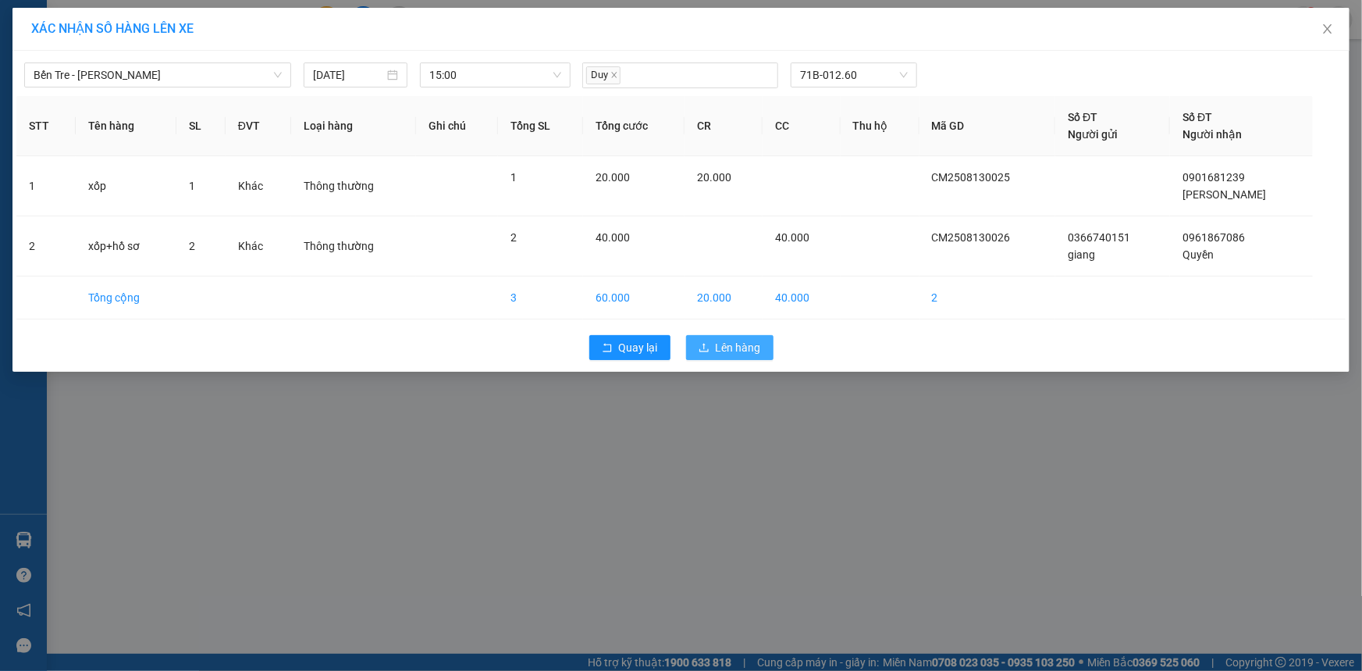
click at [739, 347] on span "Lên hàng" at bounding box center [738, 347] width 45 height 17
